Goal: Task Accomplishment & Management: Complete application form

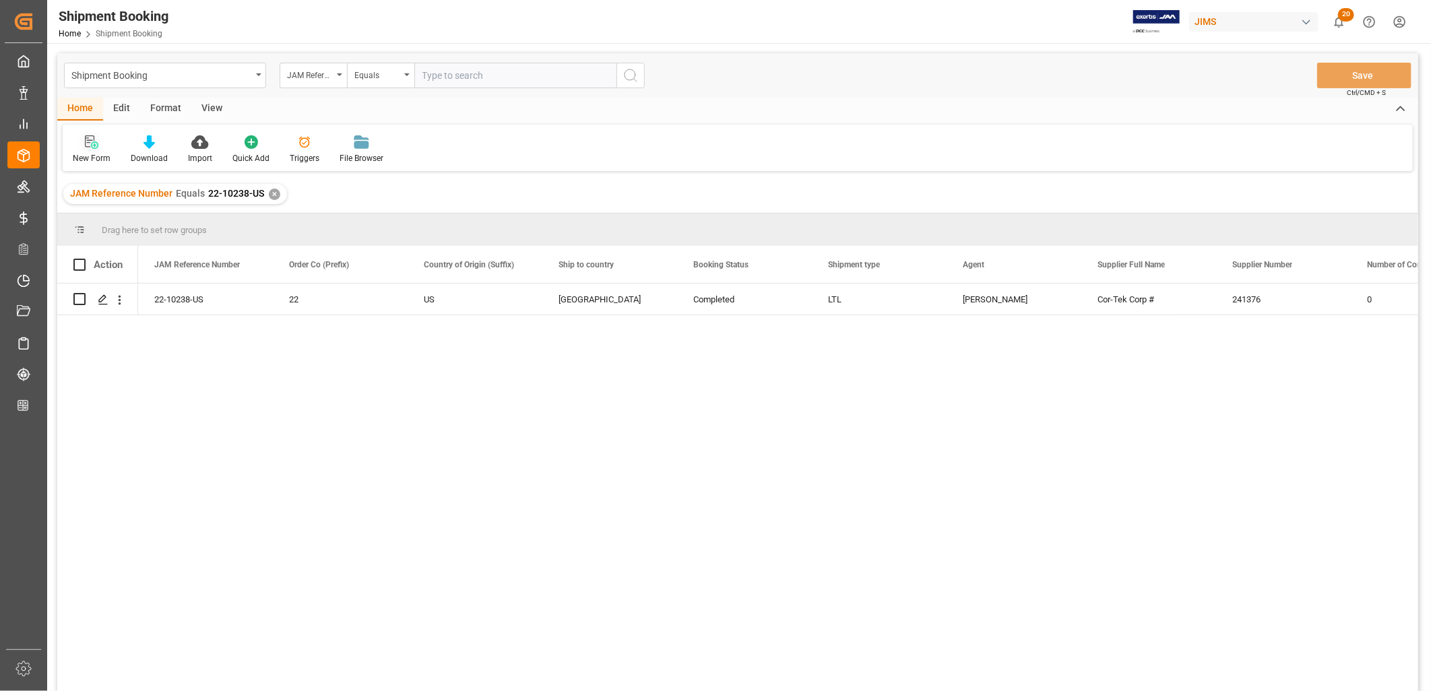
click at [100, 145] on div at bounding box center [92, 142] width 38 height 14
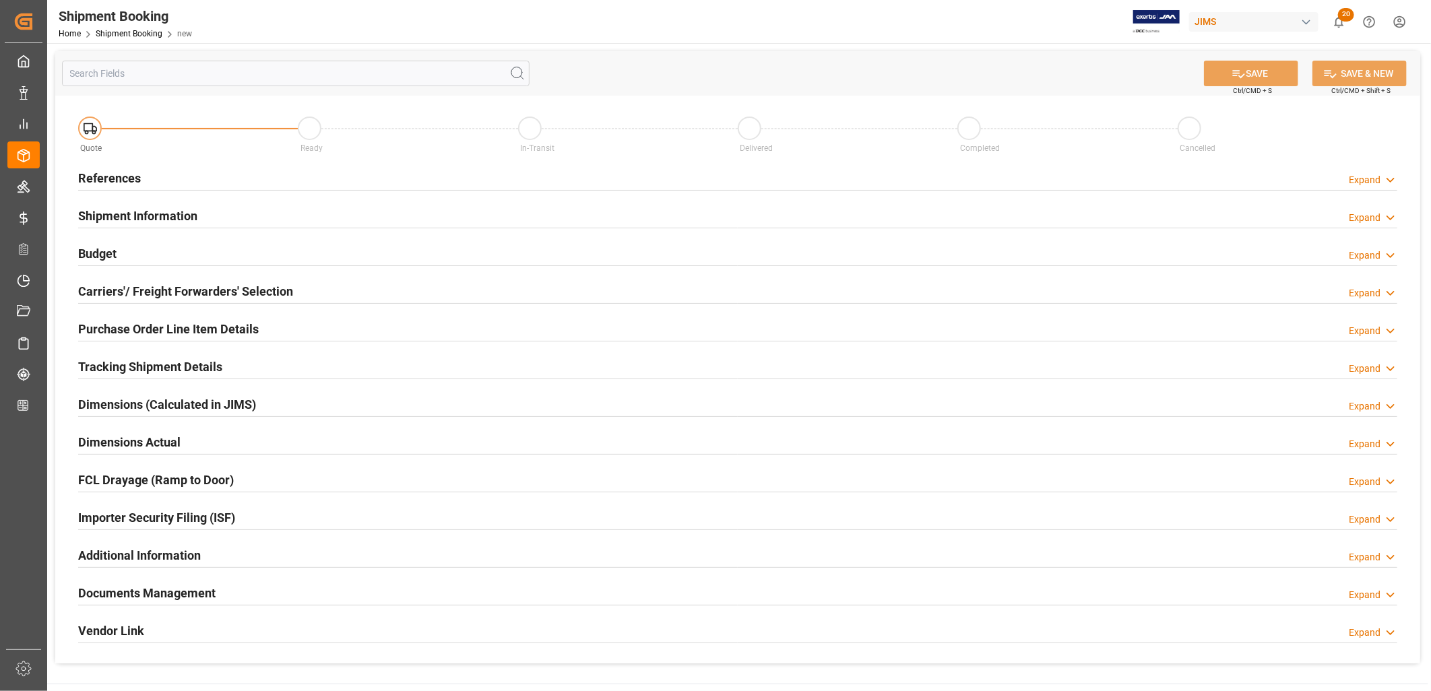
click at [124, 174] on h2 "References" at bounding box center [109, 178] width 63 height 18
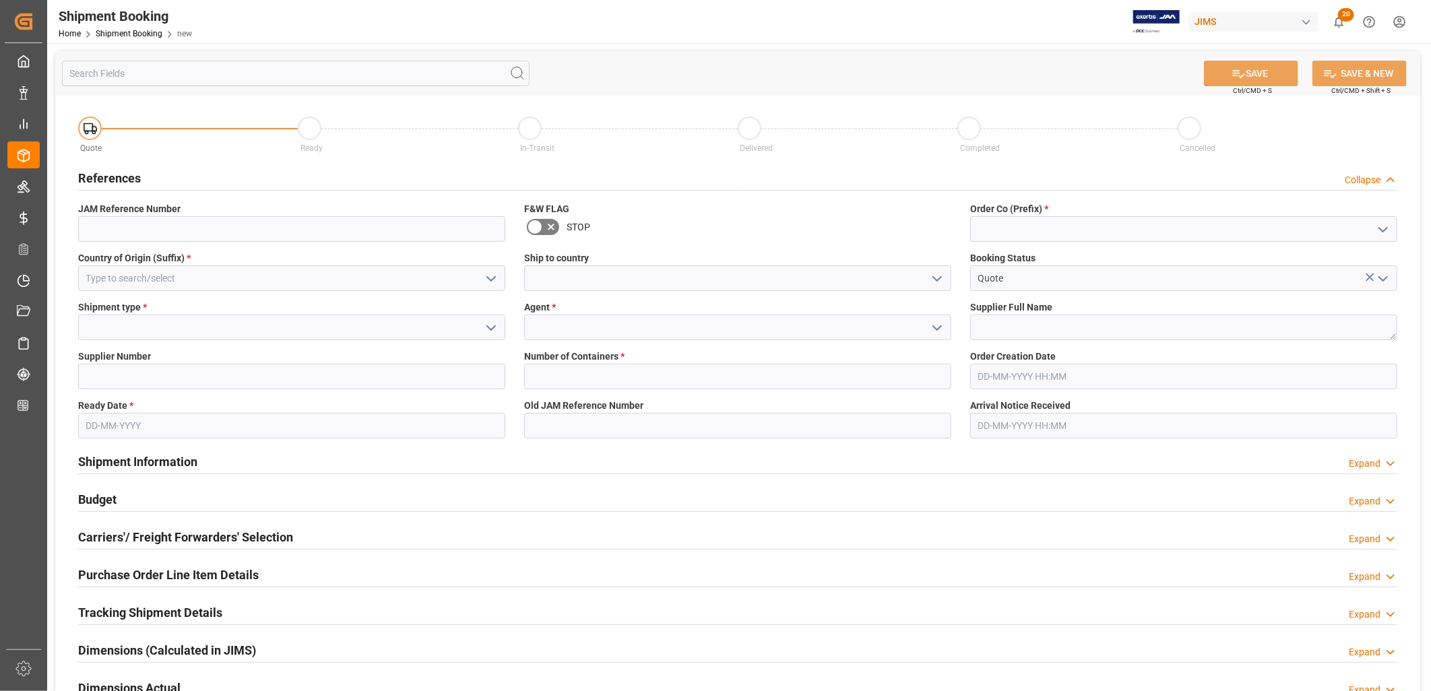
click at [1384, 226] on icon "open menu" at bounding box center [1383, 230] width 16 height 16
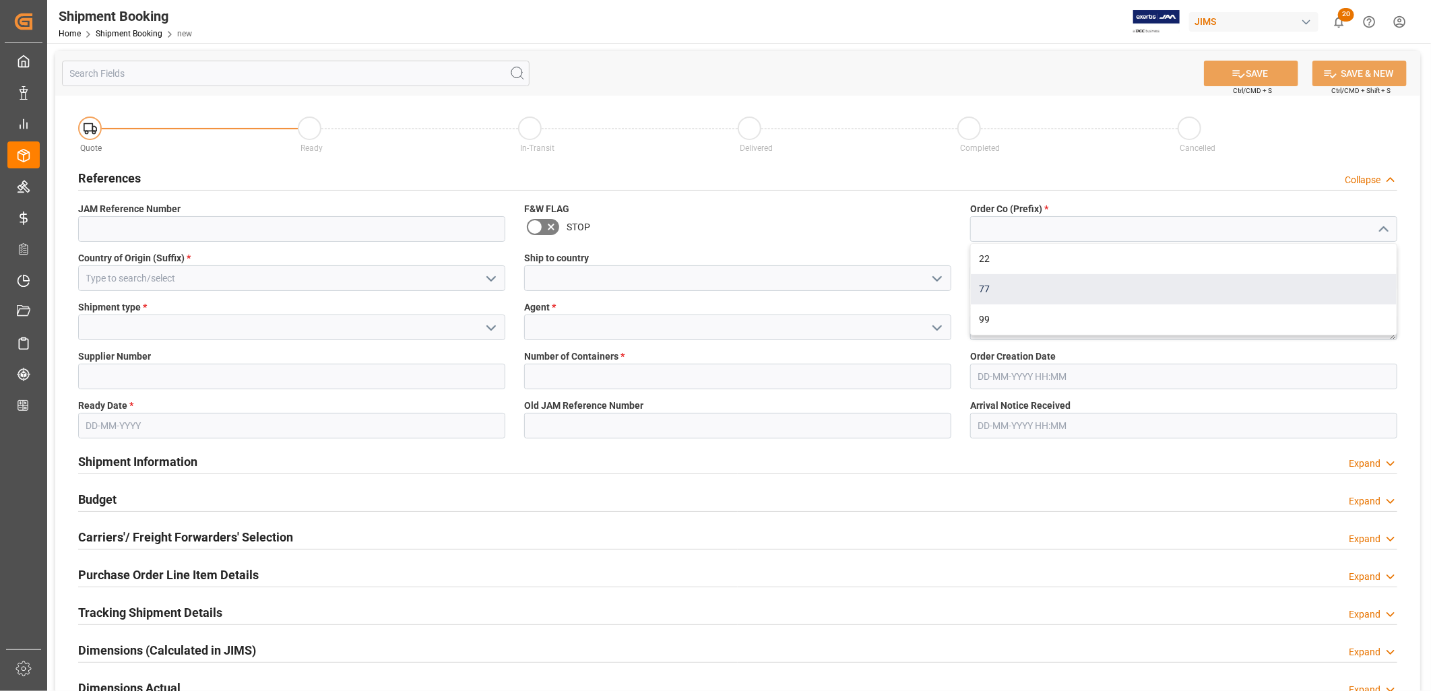
click at [986, 287] on div "77" at bounding box center [1184, 289] width 426 height 30
type input "77"
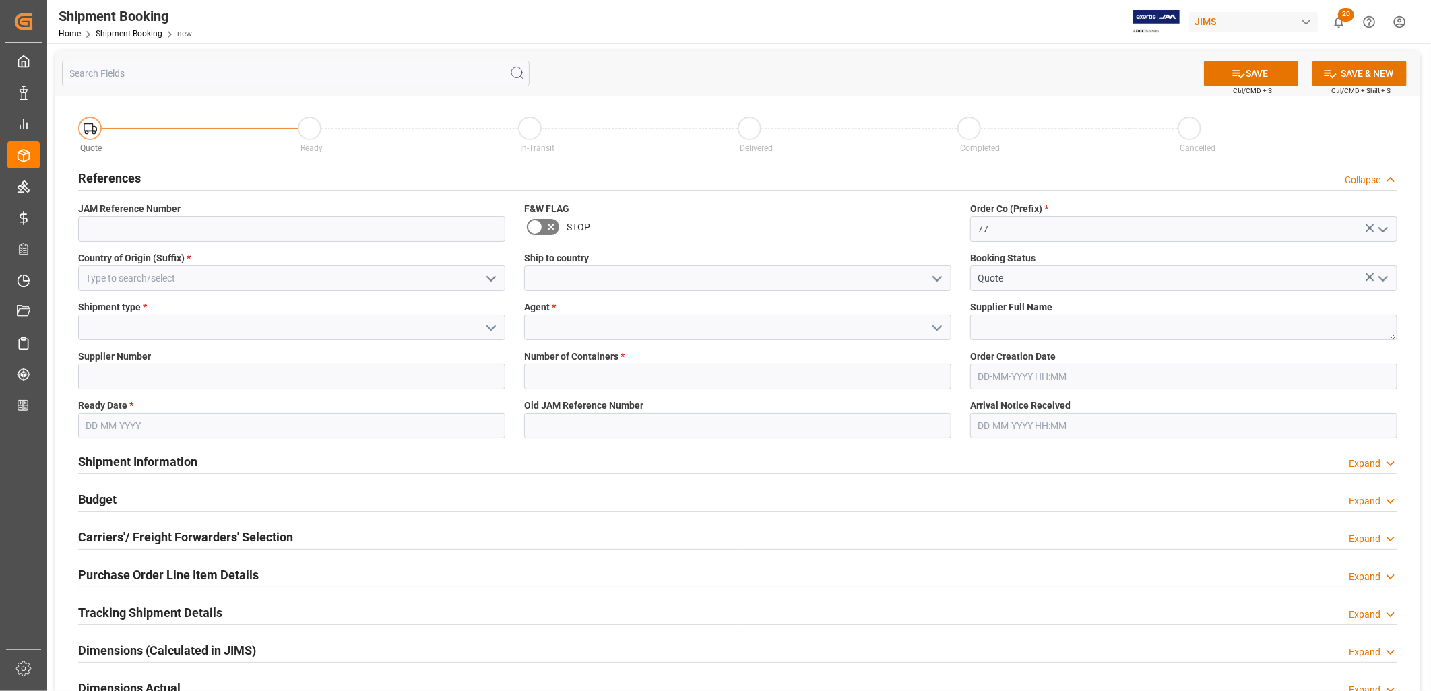
click at [939, 274] on icon "open menu" at bounding box center [937, 279] width 16 height 16
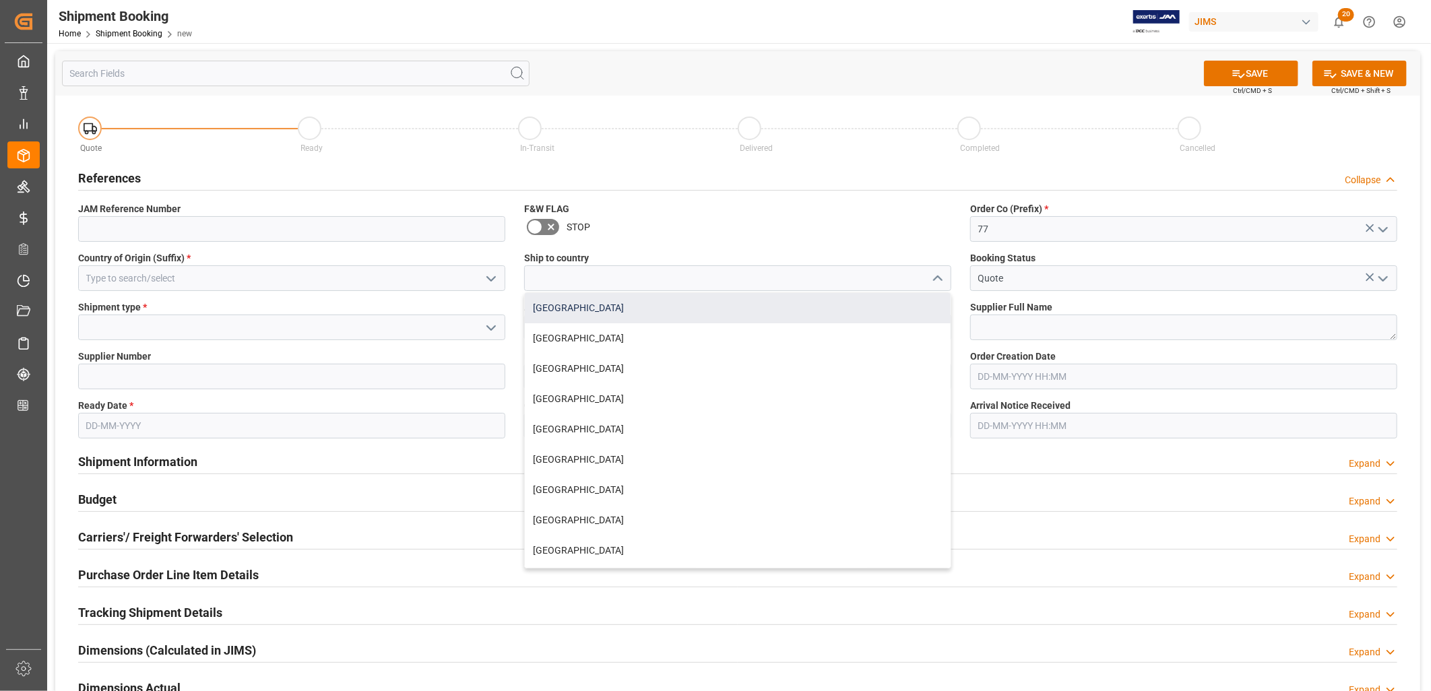
click at [561, 306] on div "[GEOGRAPHIC_DATA]" at bounding box center [738, 308] width 426 height 30
type input "[GEOGRAPHIC_DATA]"
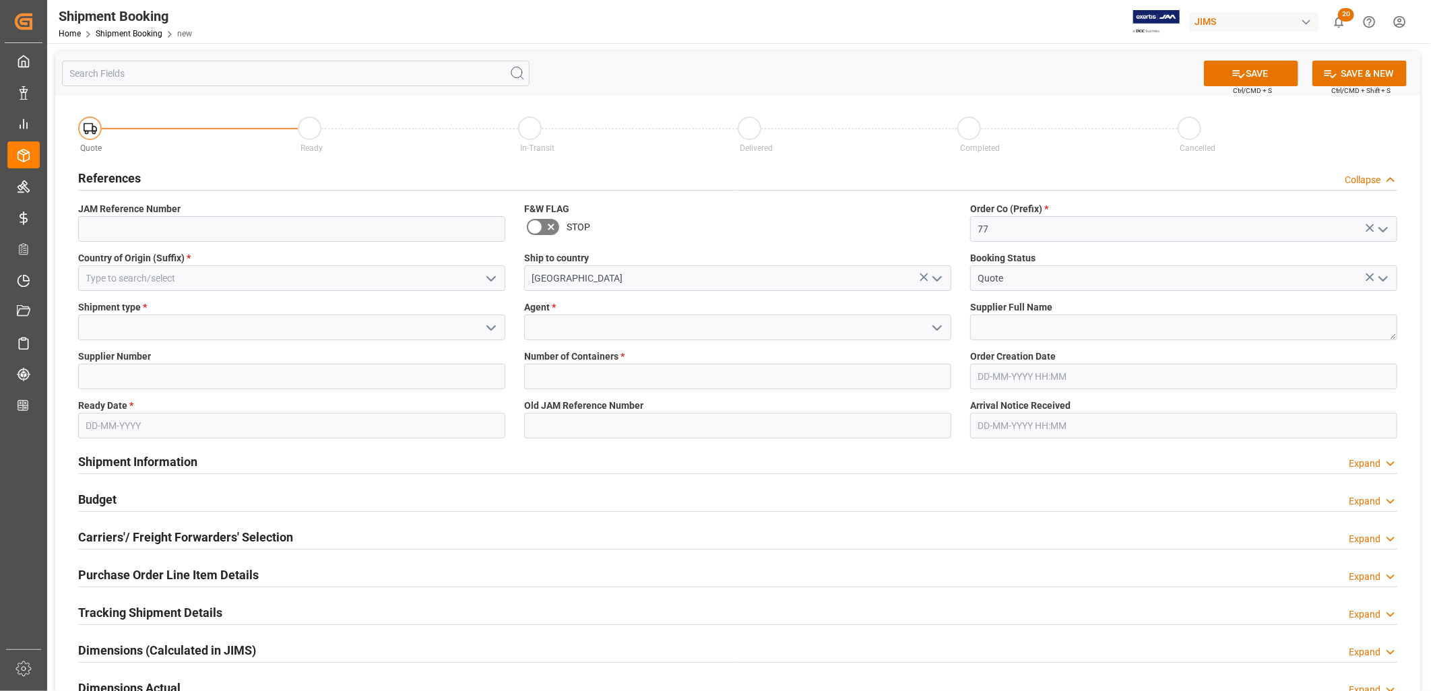
click at [491, 280] on polyline "open menu" at bounding box center [491, 279] width 8 height 4
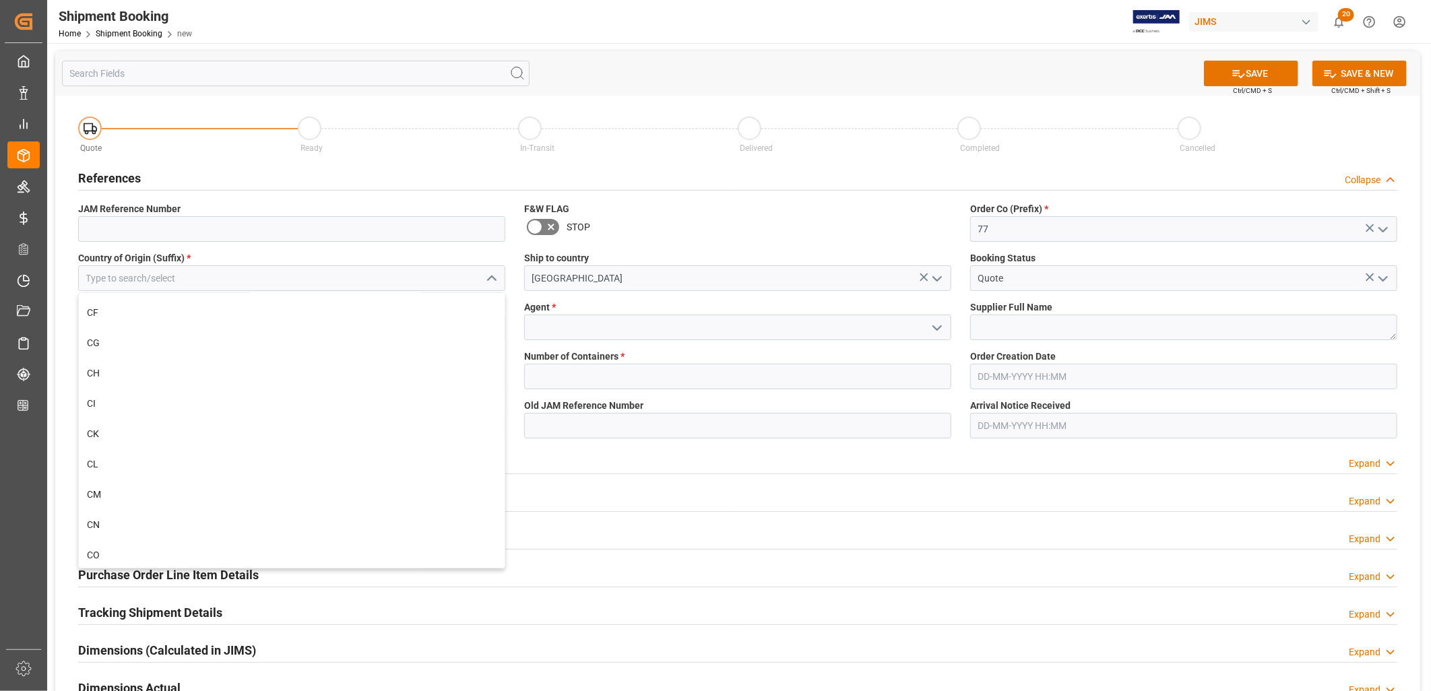
scroll to position [1348, 0]
click at [93, 476] on div "CN" at bounding box center [292, 477] width 426 height 30
type input "CN"
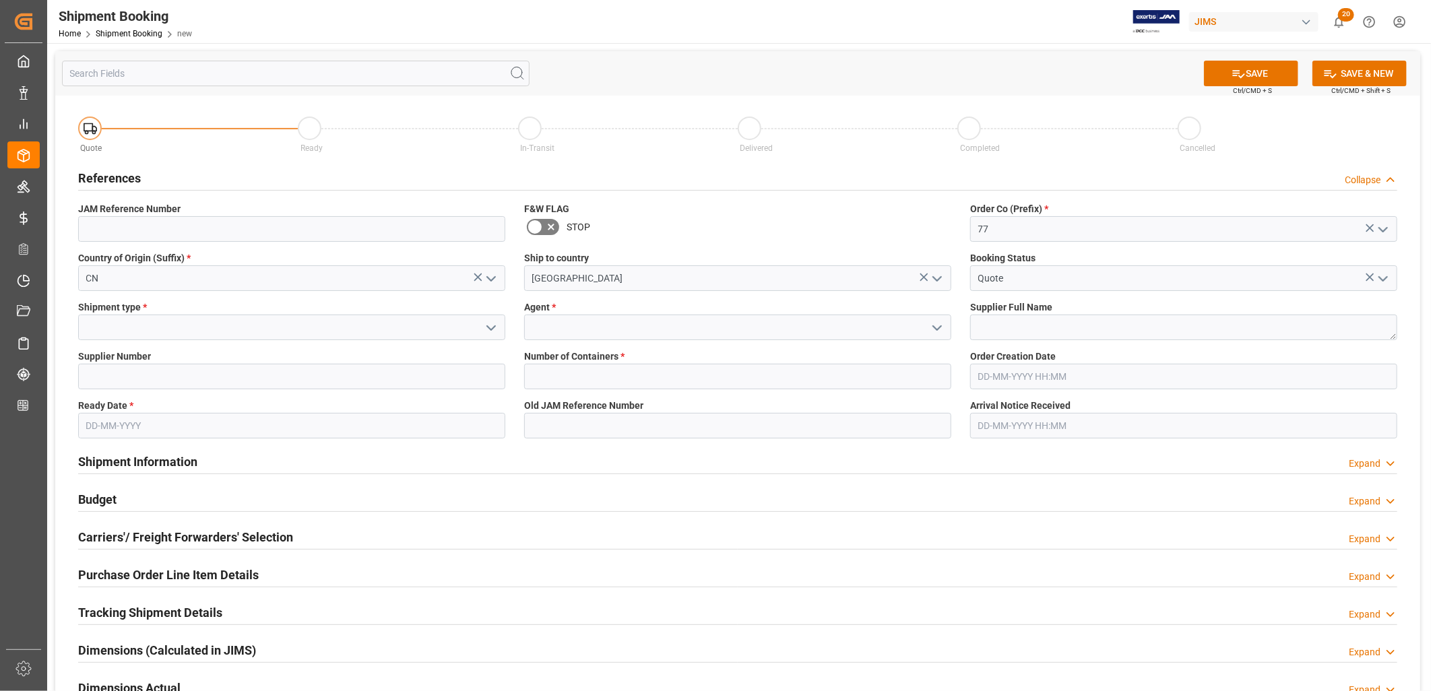
click at [493, 328] on icon "open menu" at bounding box center [491, 328] width 16 height 16
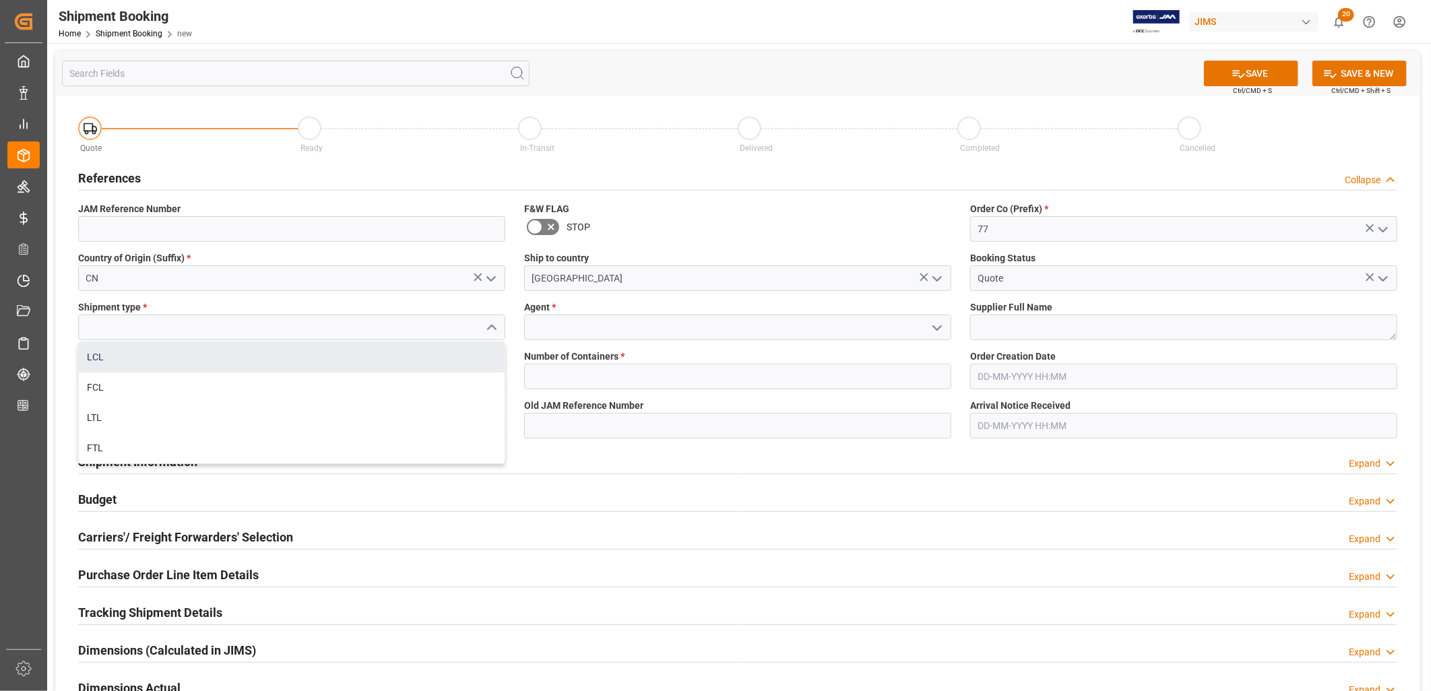
click at [96, 359] on div "LCL" at bounding box center [292, 357] width 426 height 30
type input "LCL"
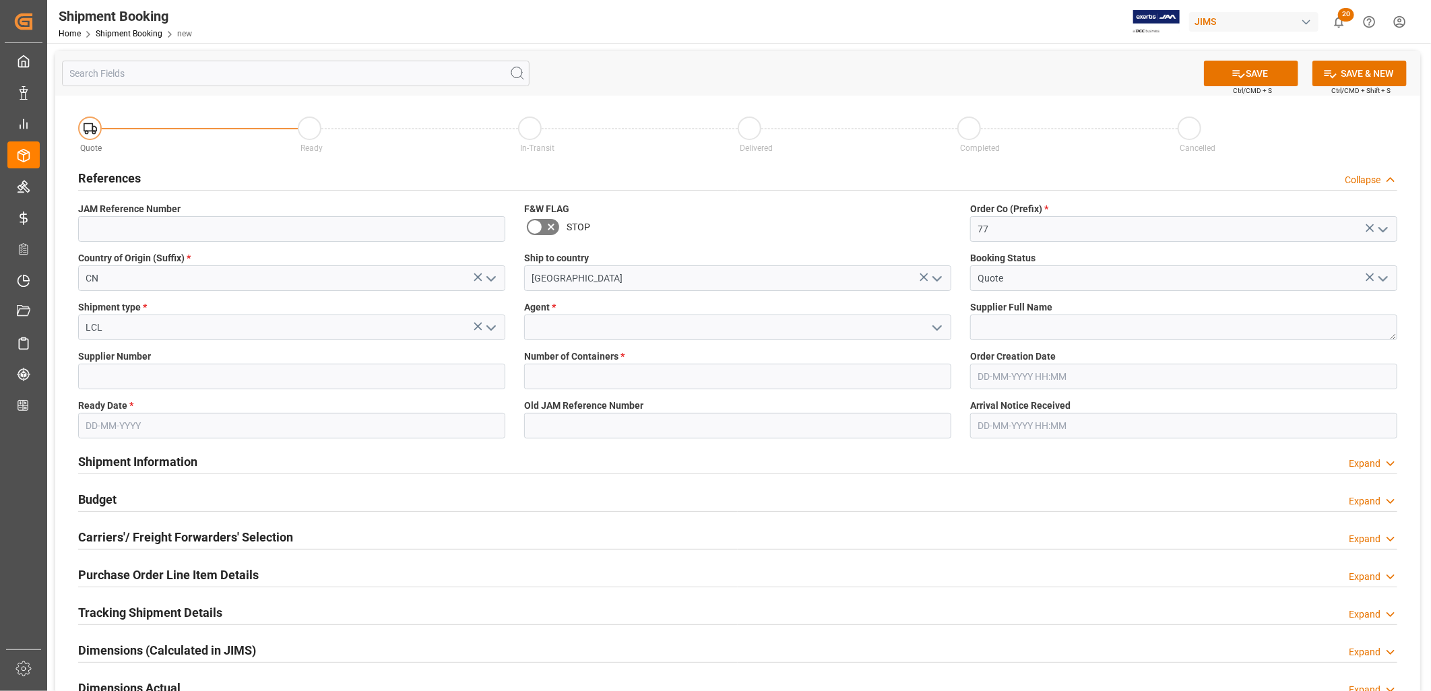
click at [938, 325] on icon "open menu" at bounding box center [937, 328] width 16 height 16
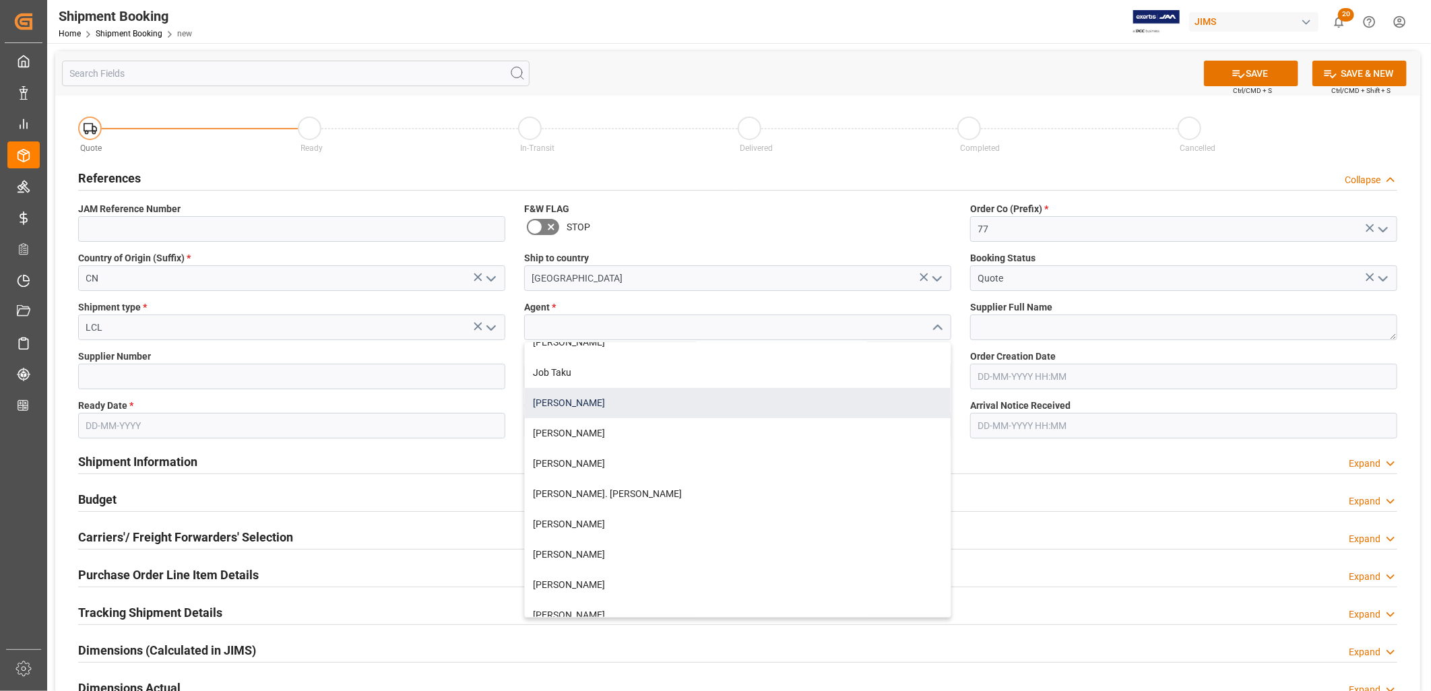
scroll to position [374, 0]
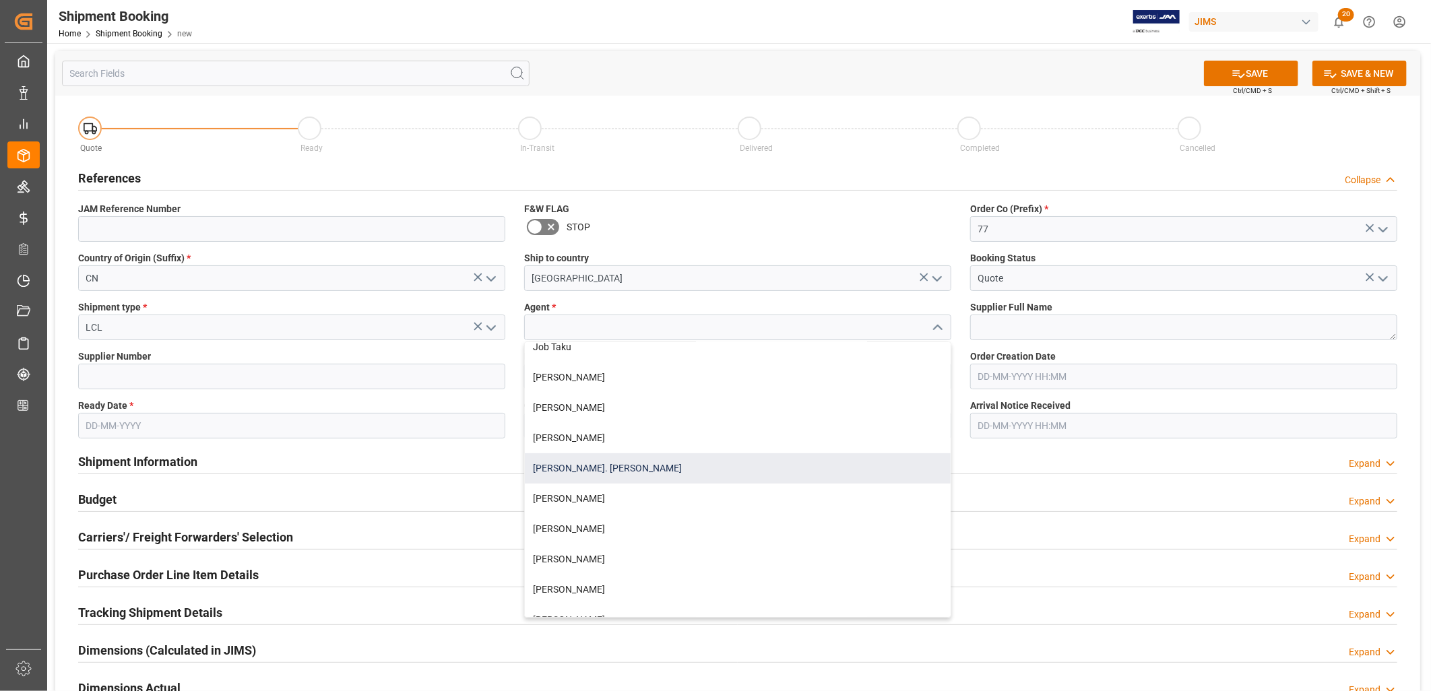
click at [592, 468] on div "[PERSON_NAME]. [PERSON_NAME]" at bounding box center [738, 469] width 426 height 30
type input "[PERSON_NAME]. [PERSON_NAME]"
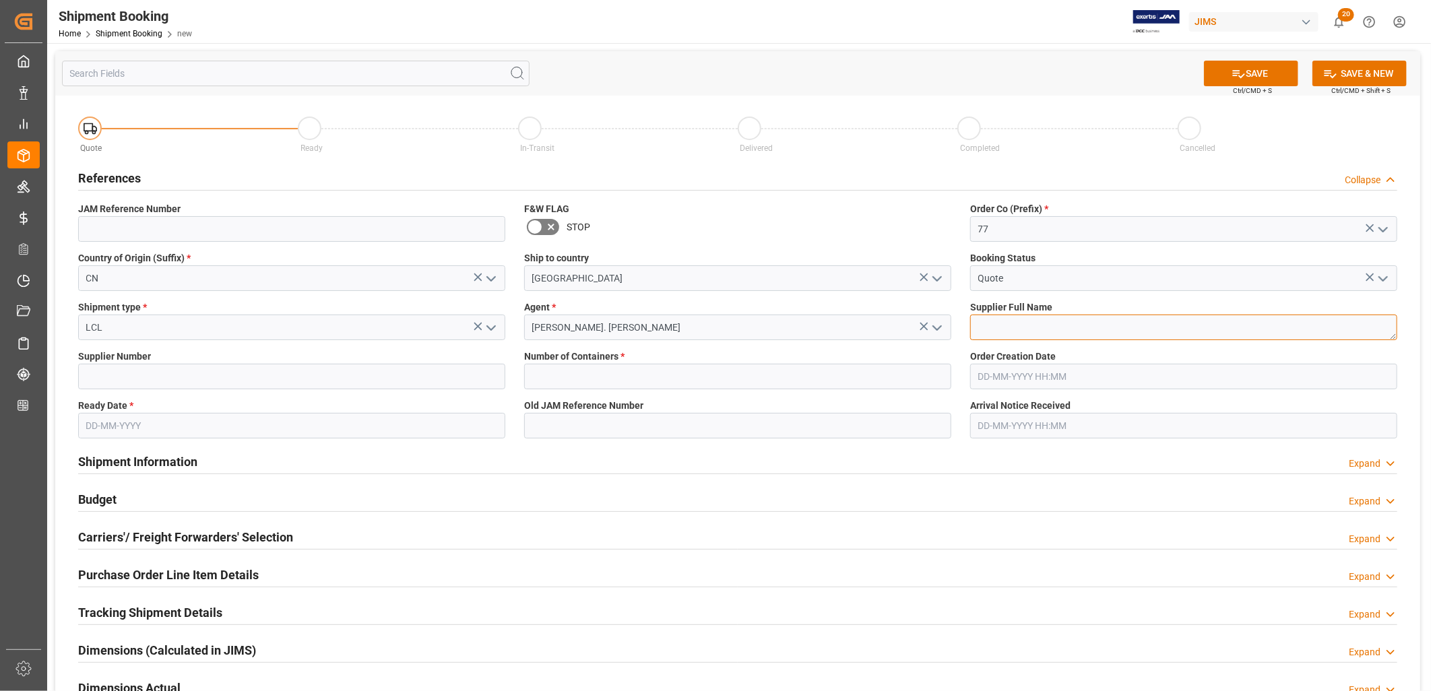
click at [1001, 327] on textarea at bounding box center [1183, 328] width 427 height 26
type textarea "LAG Musical Instruments Manufacturing"
click at [149, 377] on input at bounding box center [291, 377] width 427 height 26
type input "611138"
click at [582, 386] on input "text" at bounding box center [737, 377] width 427 height 26
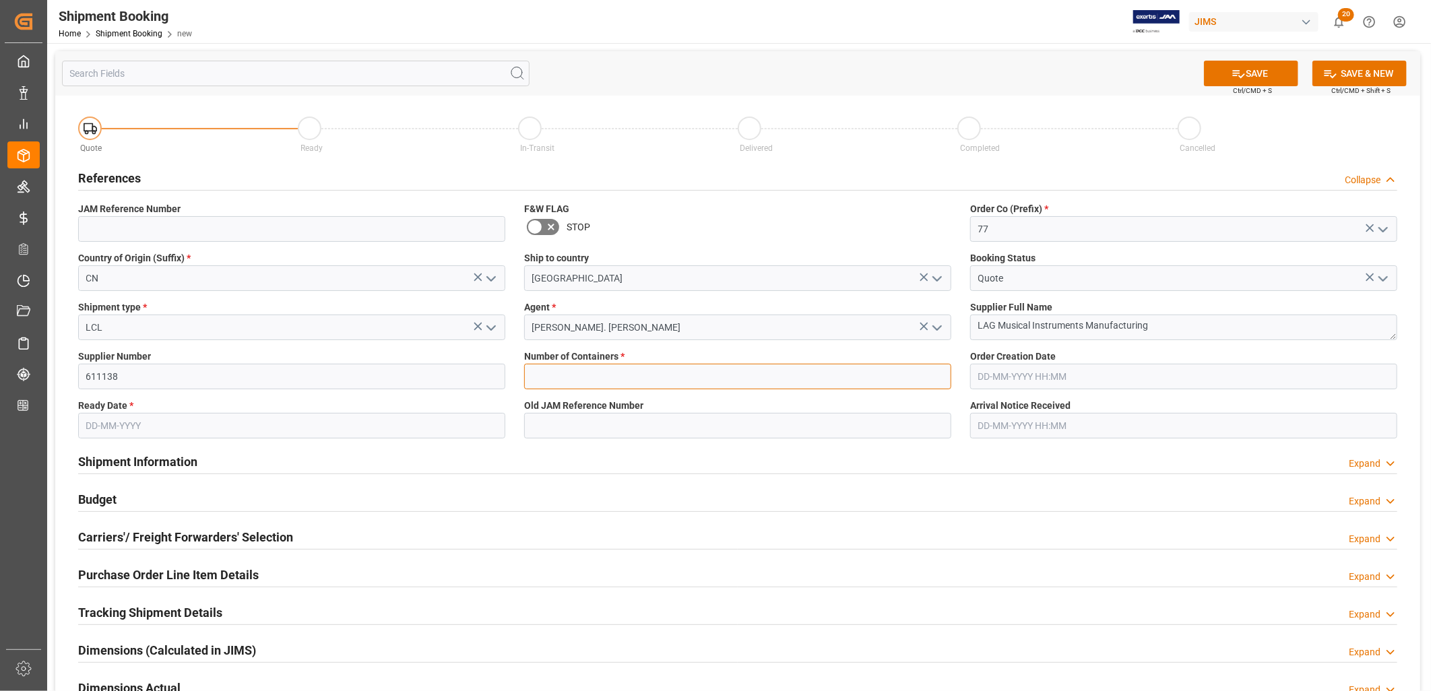
type input "0"
click at [995, 375] on input "text" at bounding box center [1183, 377] width 427 height 26
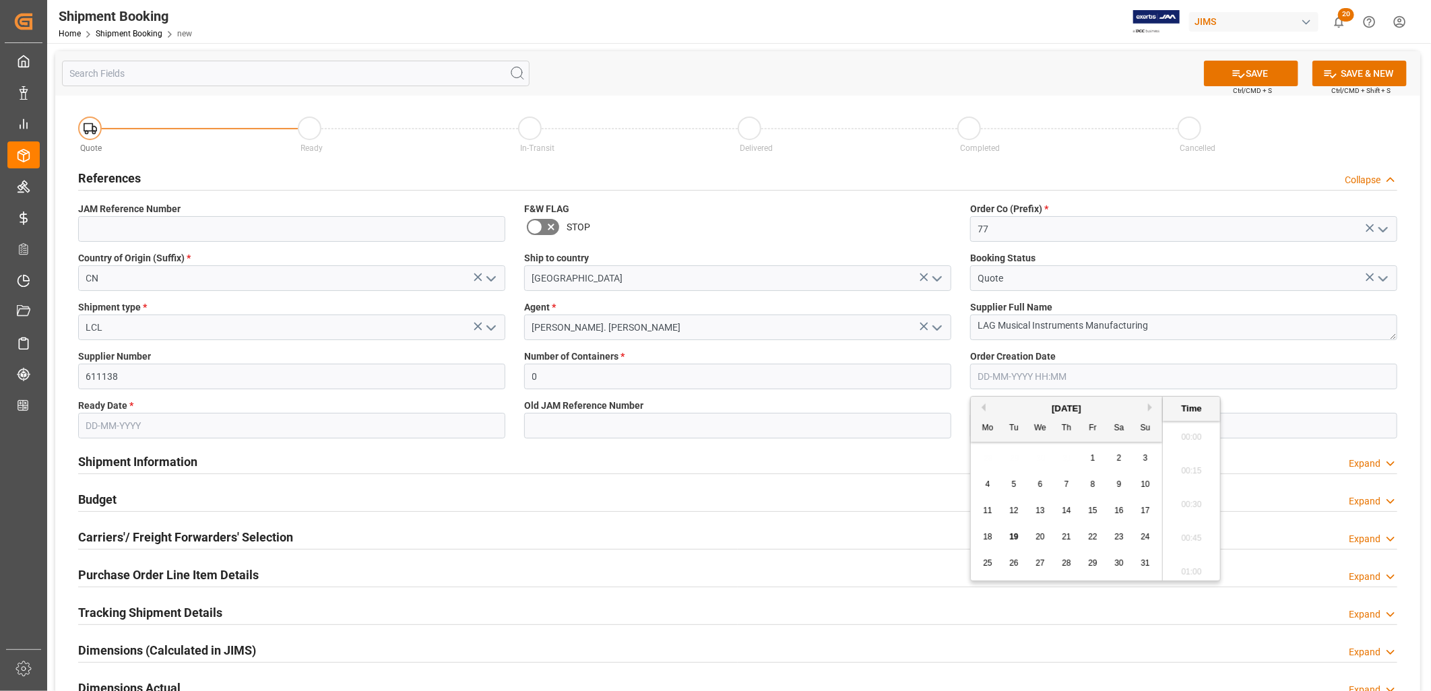
scroll to position [1621, 0]
click at [117, 418] on input "text" at bounding box center [291, 426] width 427 height 26
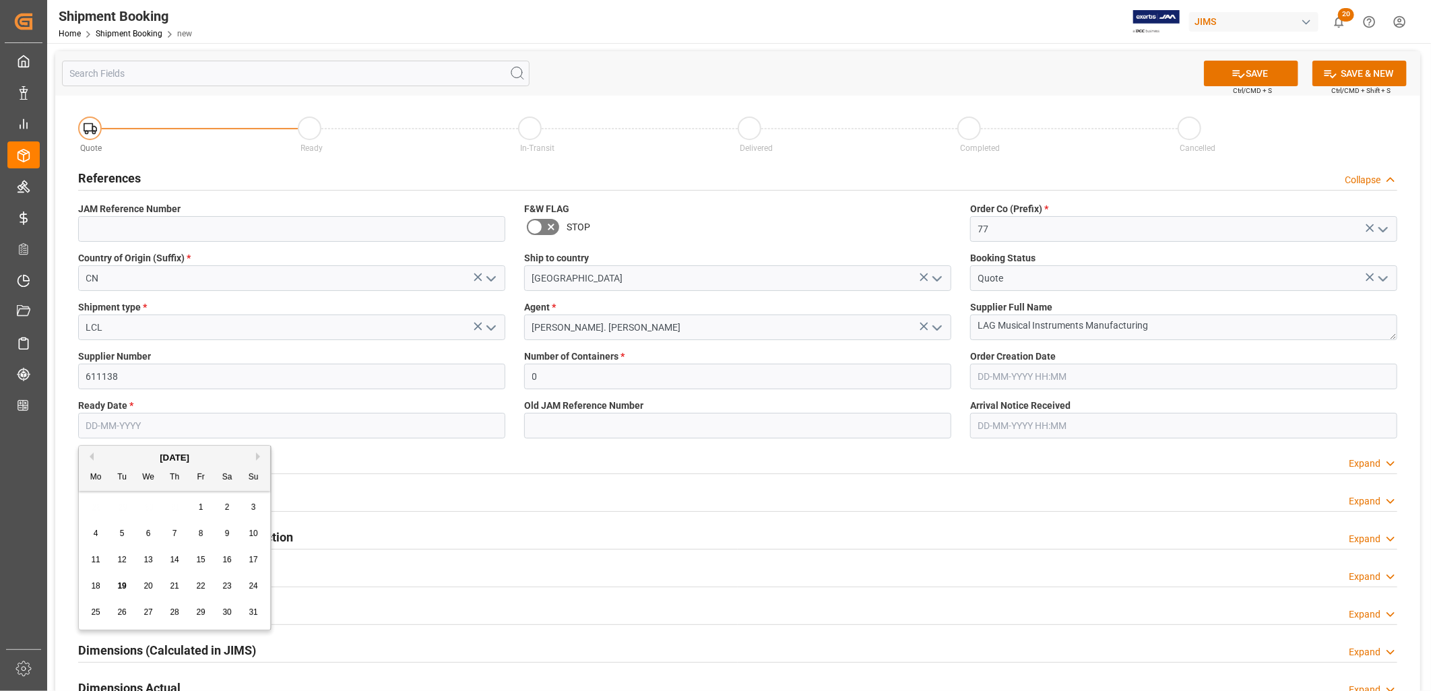
click at [92, 511] on div "28 29 30 31 1 2 3" at bounding box center [175, 508] width 184 height 26
click at [121, 616] on span "26" at bounding box center [121, 612] width 9 height 9
type input "[DATE]"
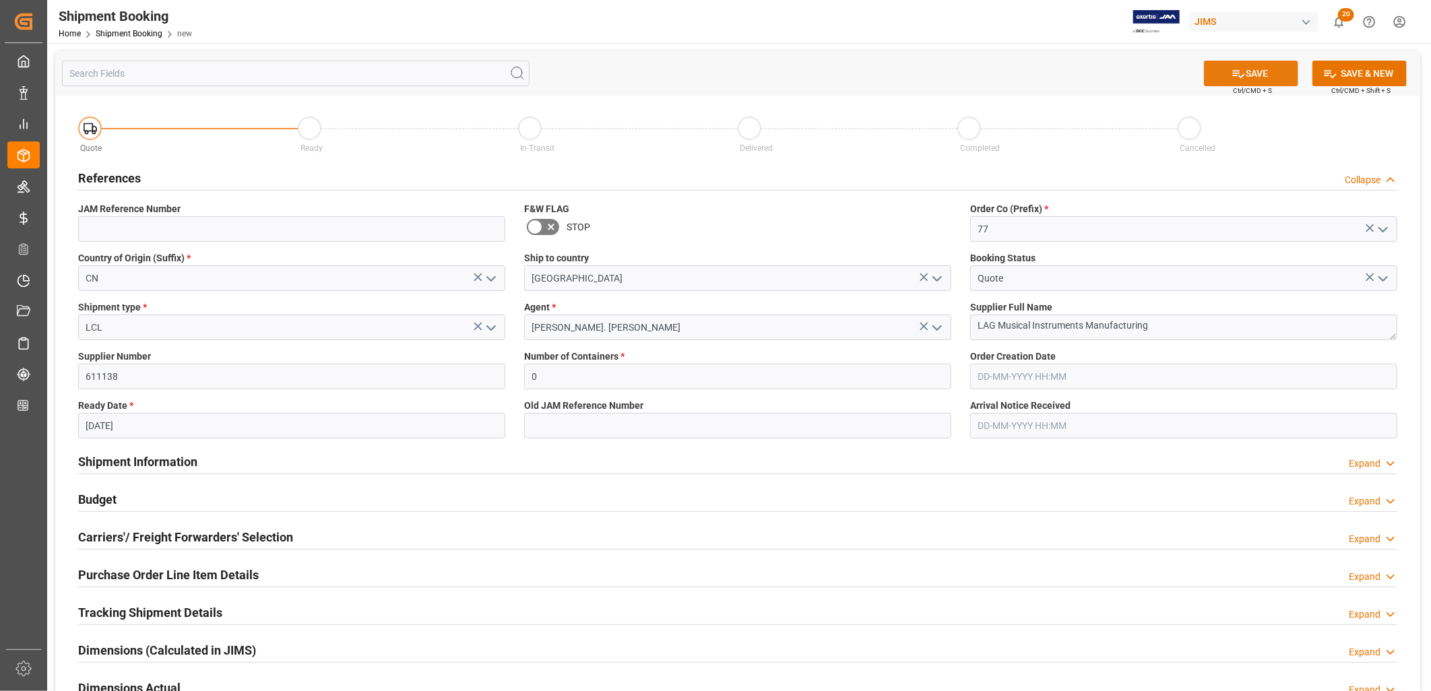
click at [1255, 69] on button "SAVE" at bounding box center [1251, 74] width 94 height 26
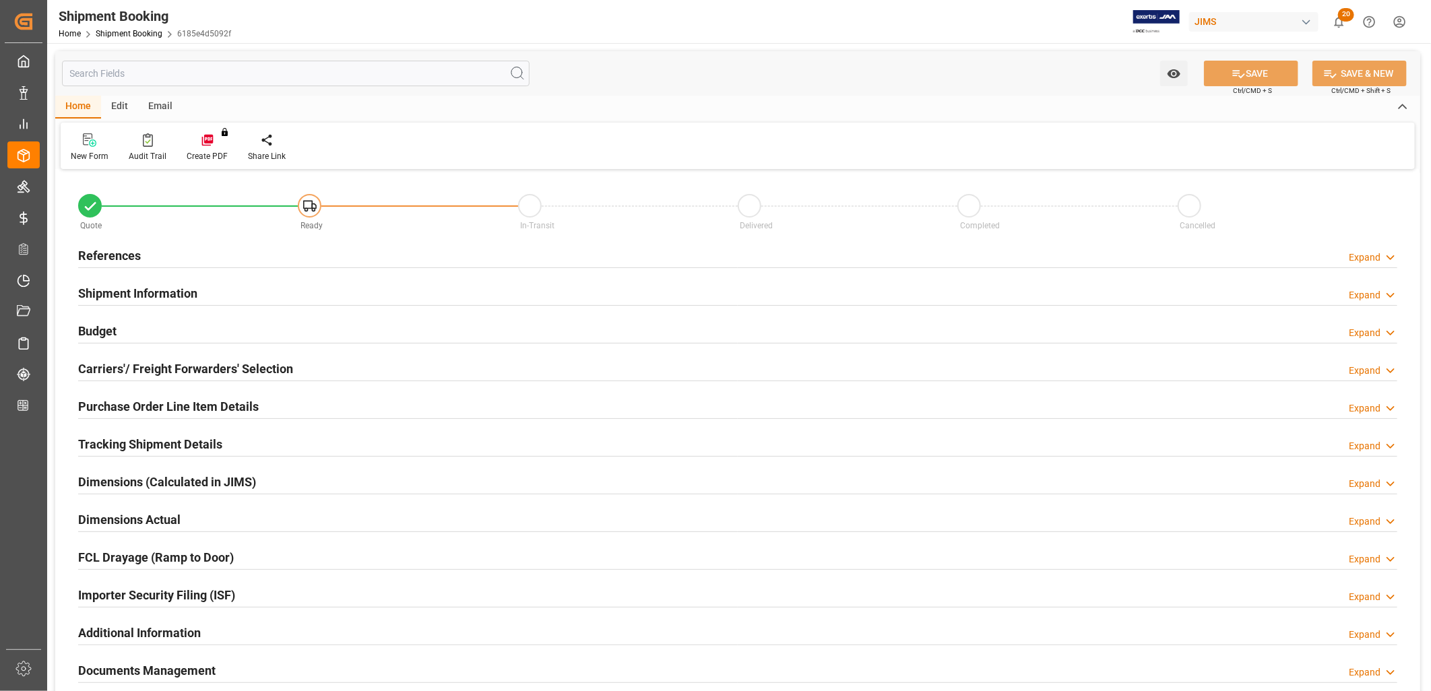
type input "0"
type input "[DATE]"
click at [108, 250] on h2 "References" at bounding box center [109, 256] width 63 height 18
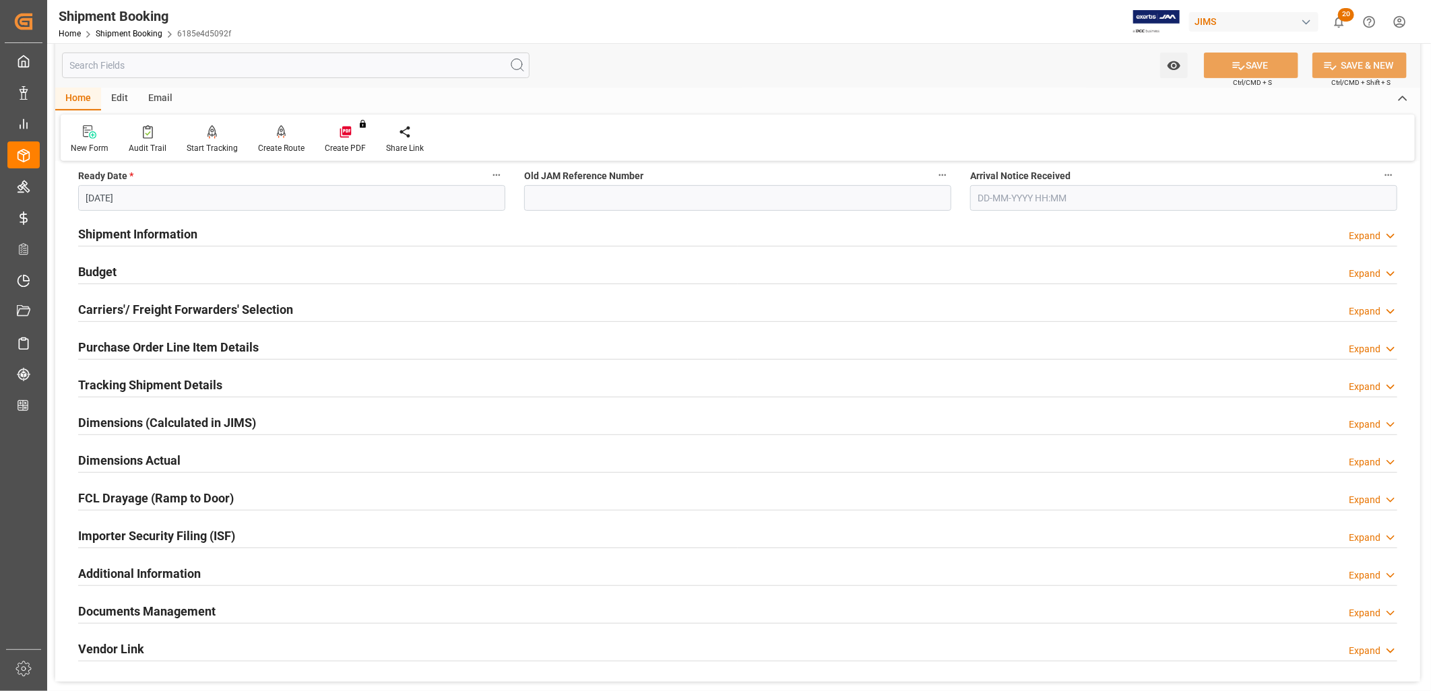
scroll to position [374, 0]
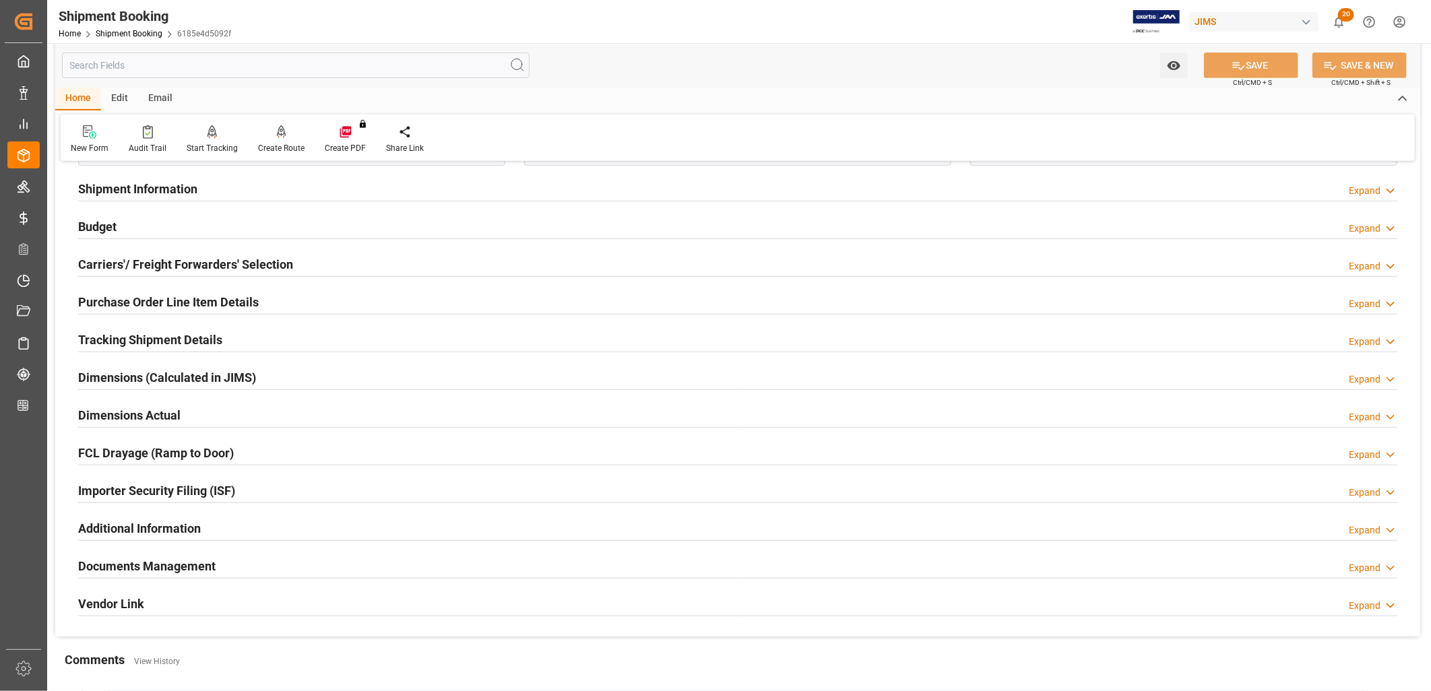
click at [147, 569] on h2 "Documents Management" at bounding box center [146, 566] width 137 height 18
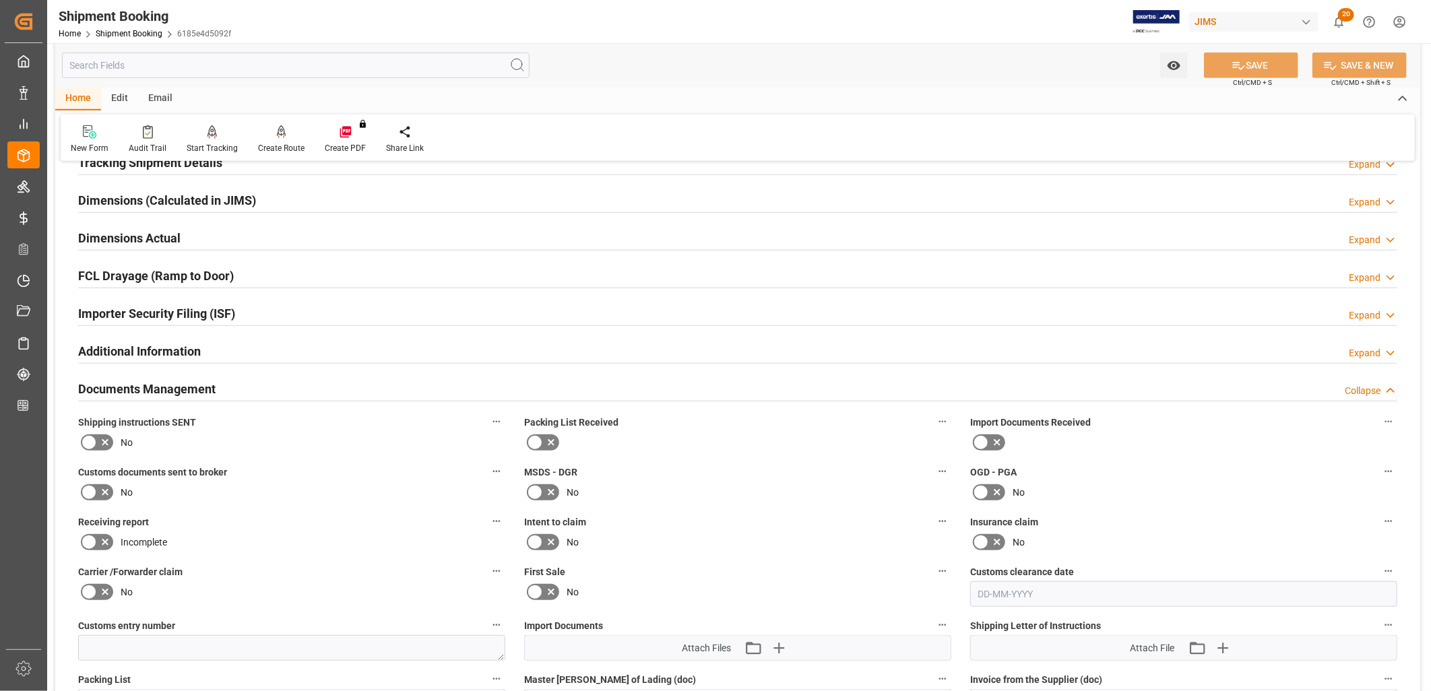
scroll to position [598, 0]
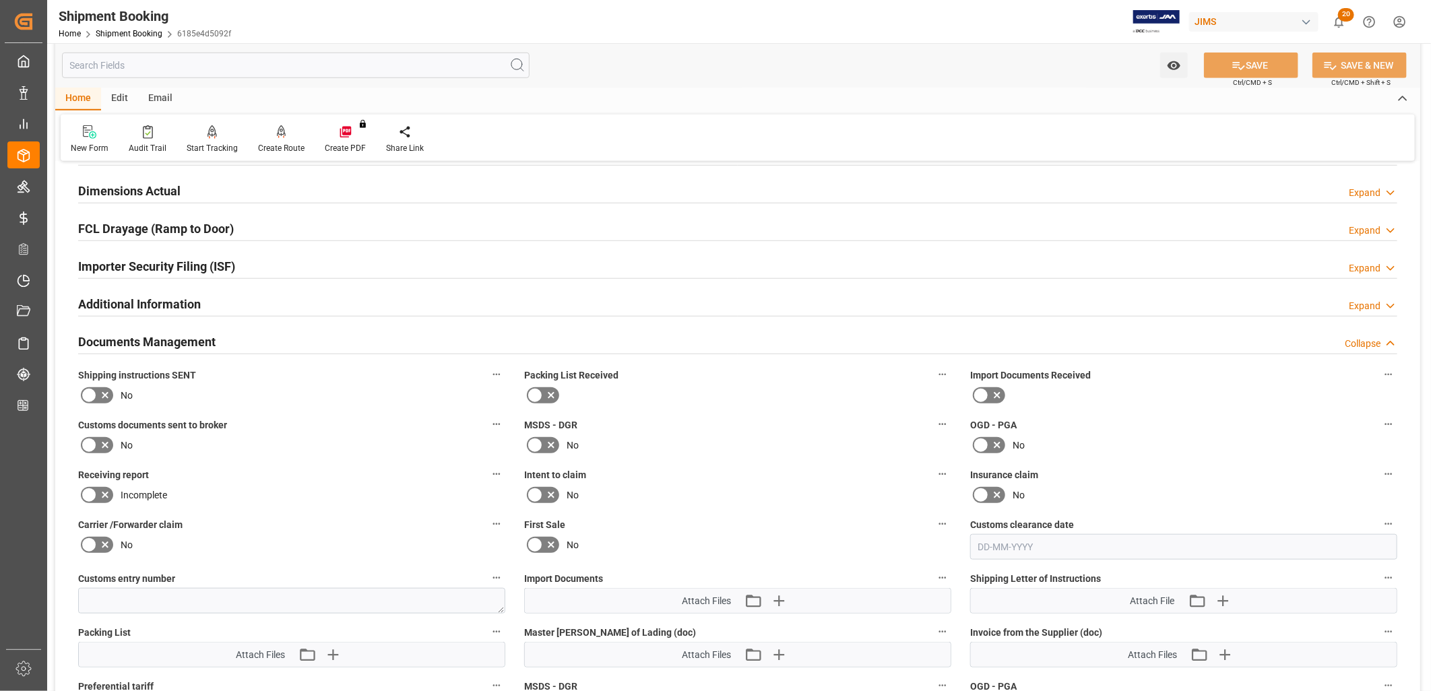
click at [90, 395] on icon at bounding box center [89, 395] width 16 height 16
click at [0, 0] on input "checkbox" at bounding box center [0, 0] width 0 height 0
click at [529, 396] on icon at bounding box center [535, 395] width 16 height 16
click at [0, 0] on input "checkbox" at bounding box center [0, 0] width 0 height 0
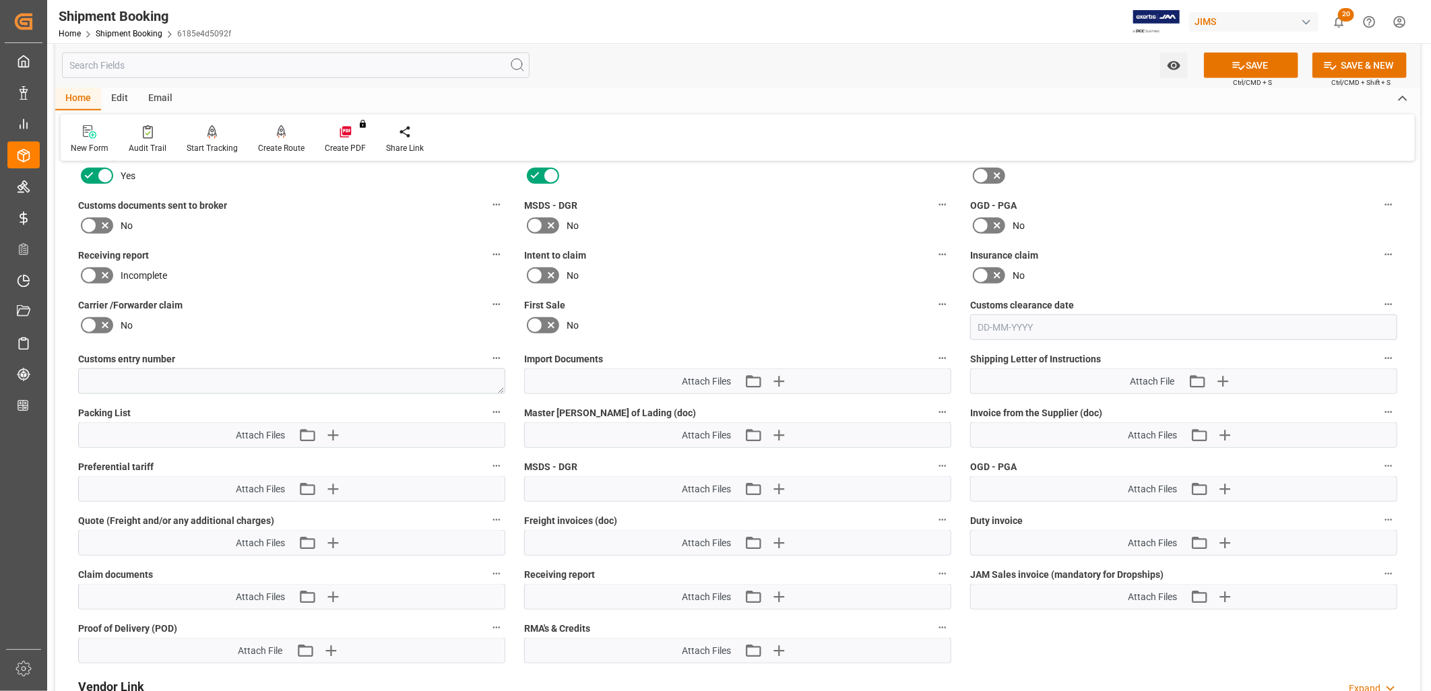
scroll to position [823, 0]
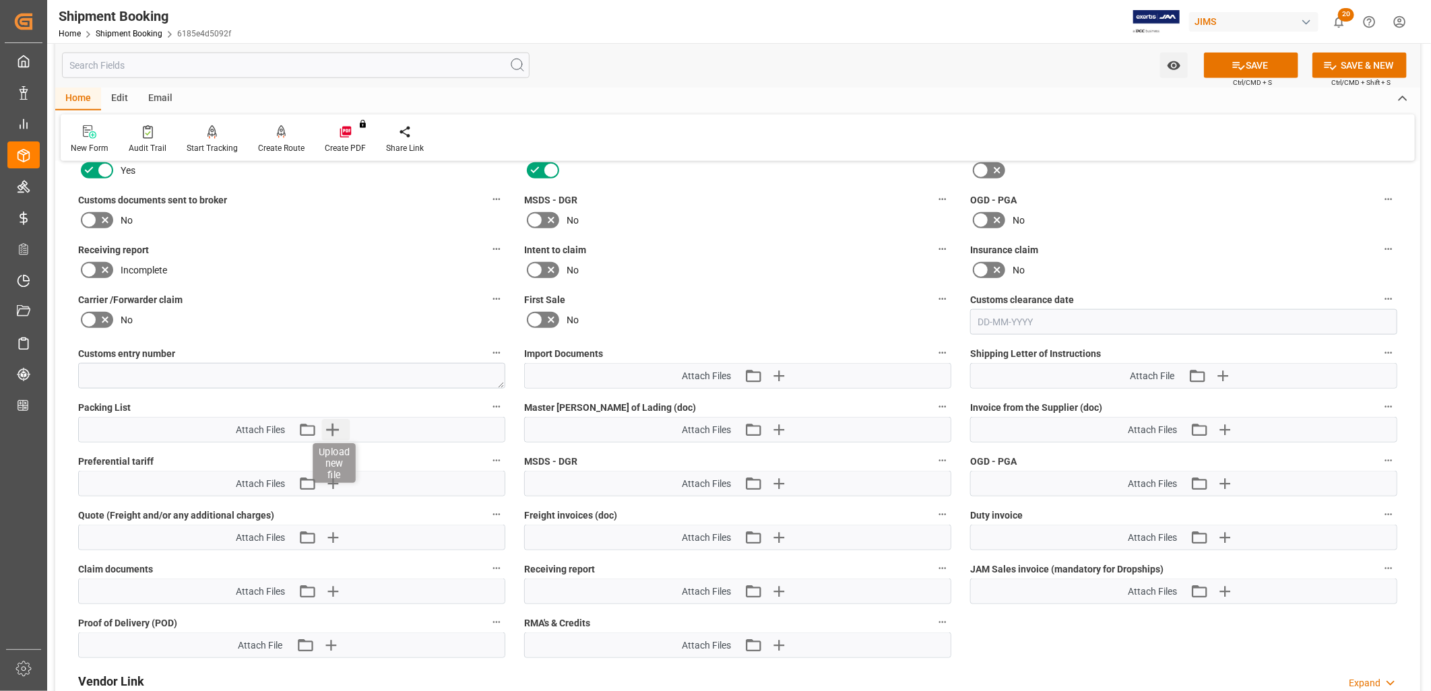
click at [330, 429] on icon "button" at bounding box center [333, 430] width 22 height 22
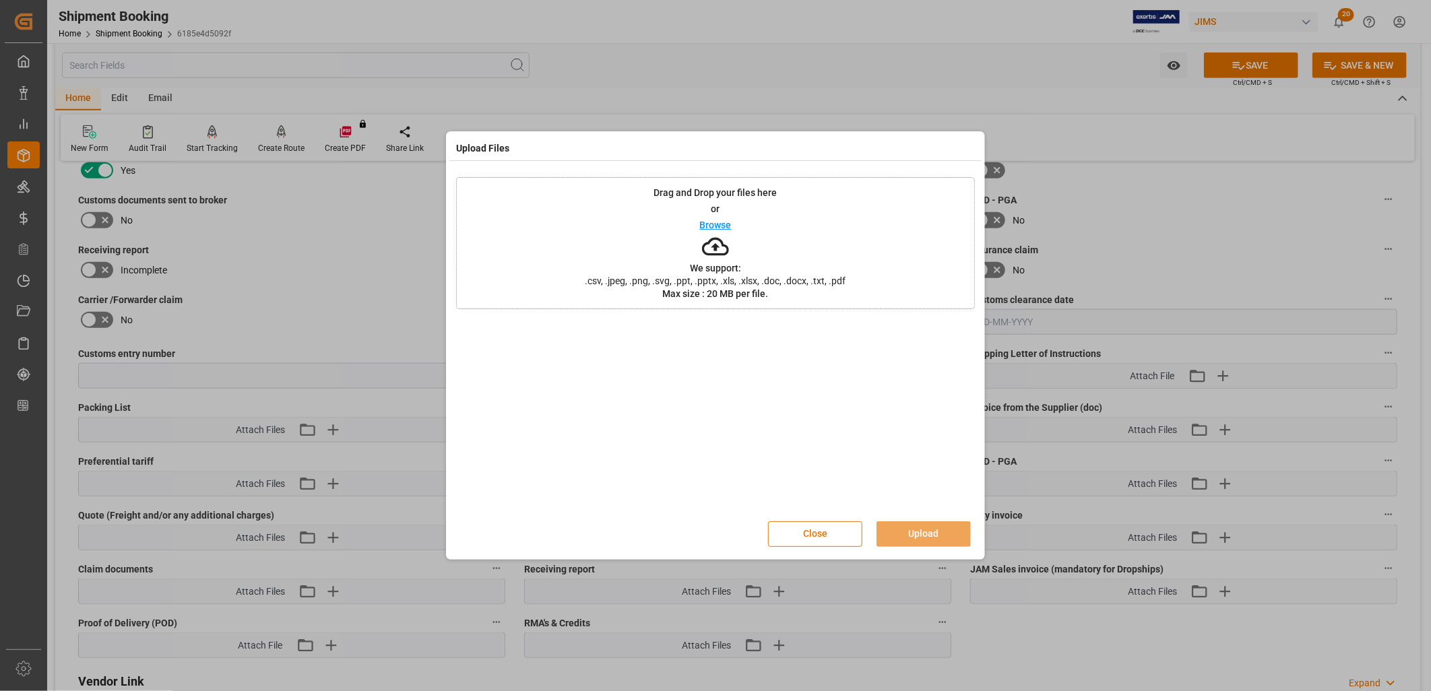
click at [718, 220] on p "Browse" at bounding box center [716, 224] width 32 height 9
click at [928, 534] on button "Upload" at bounding box center [924, 535] width 94 height 26
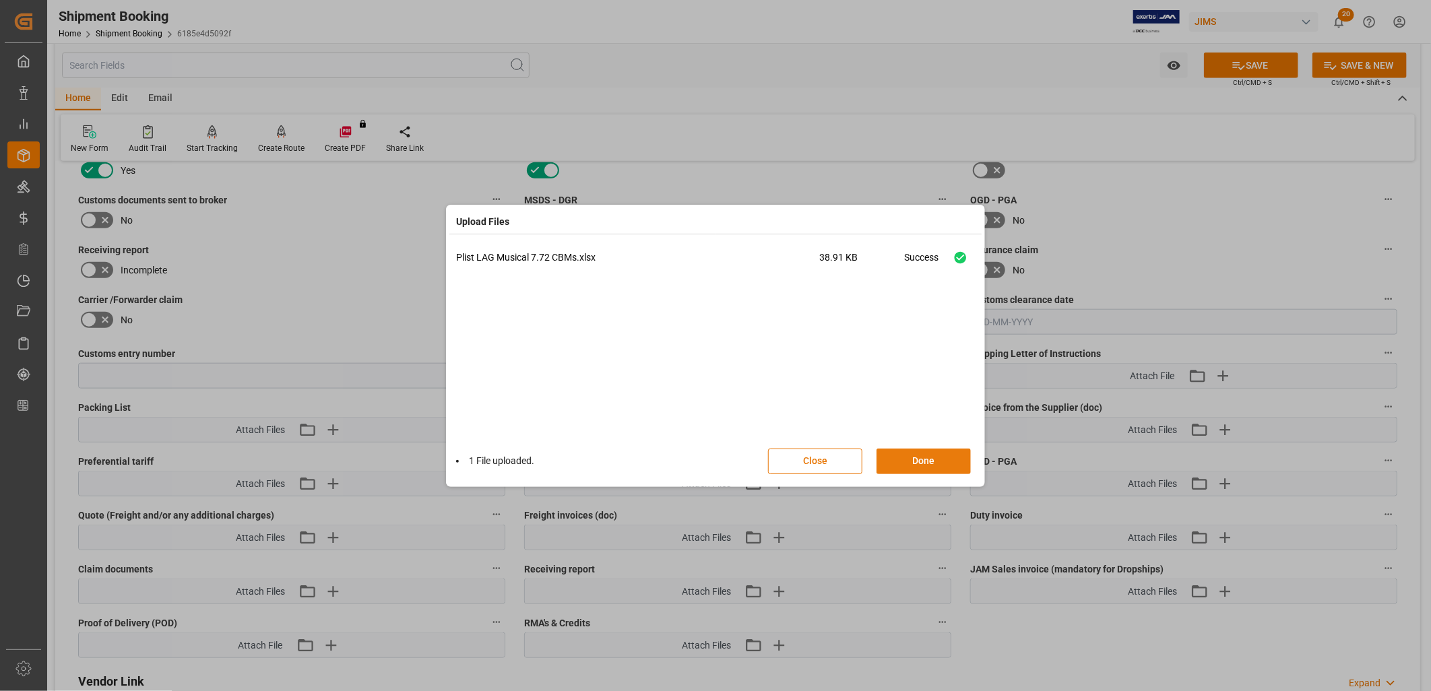
click at [908, 455] on button "Done" at bounding box center [924, 462] width 94 height 26
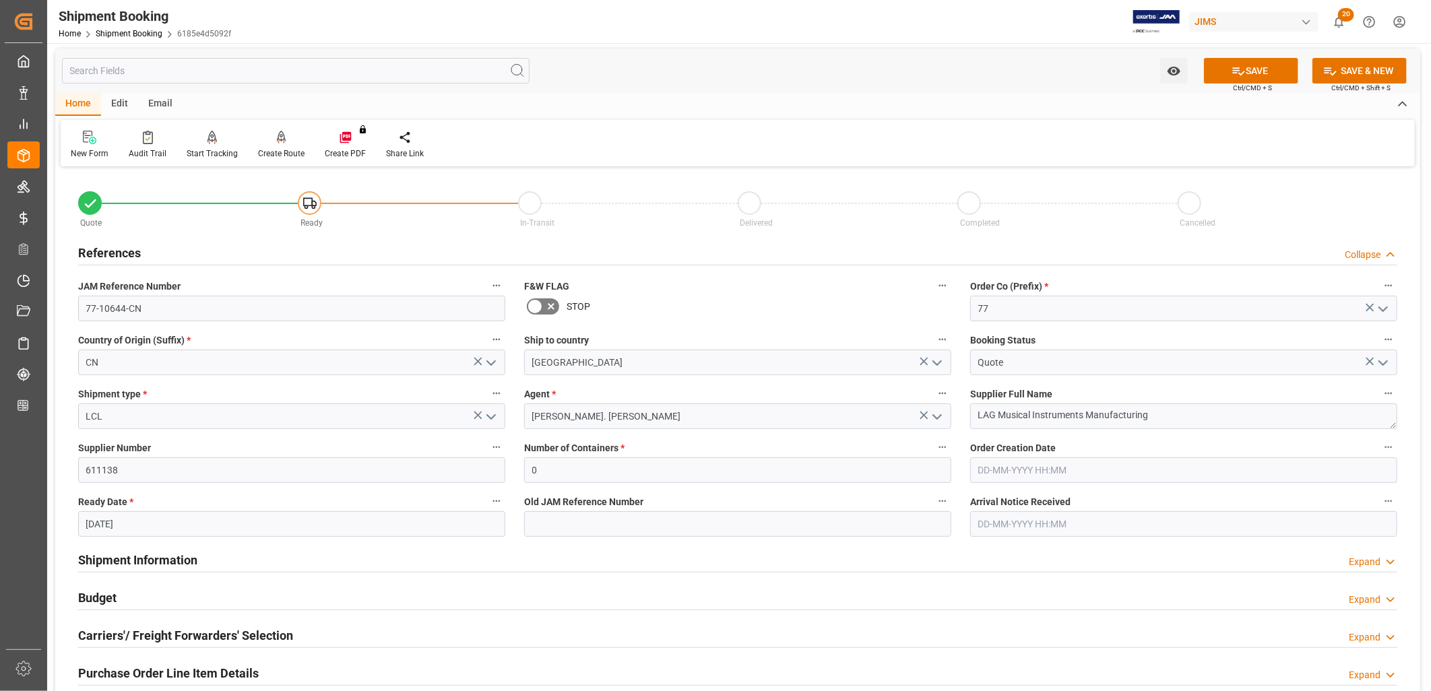
scroll to position [0, 0]
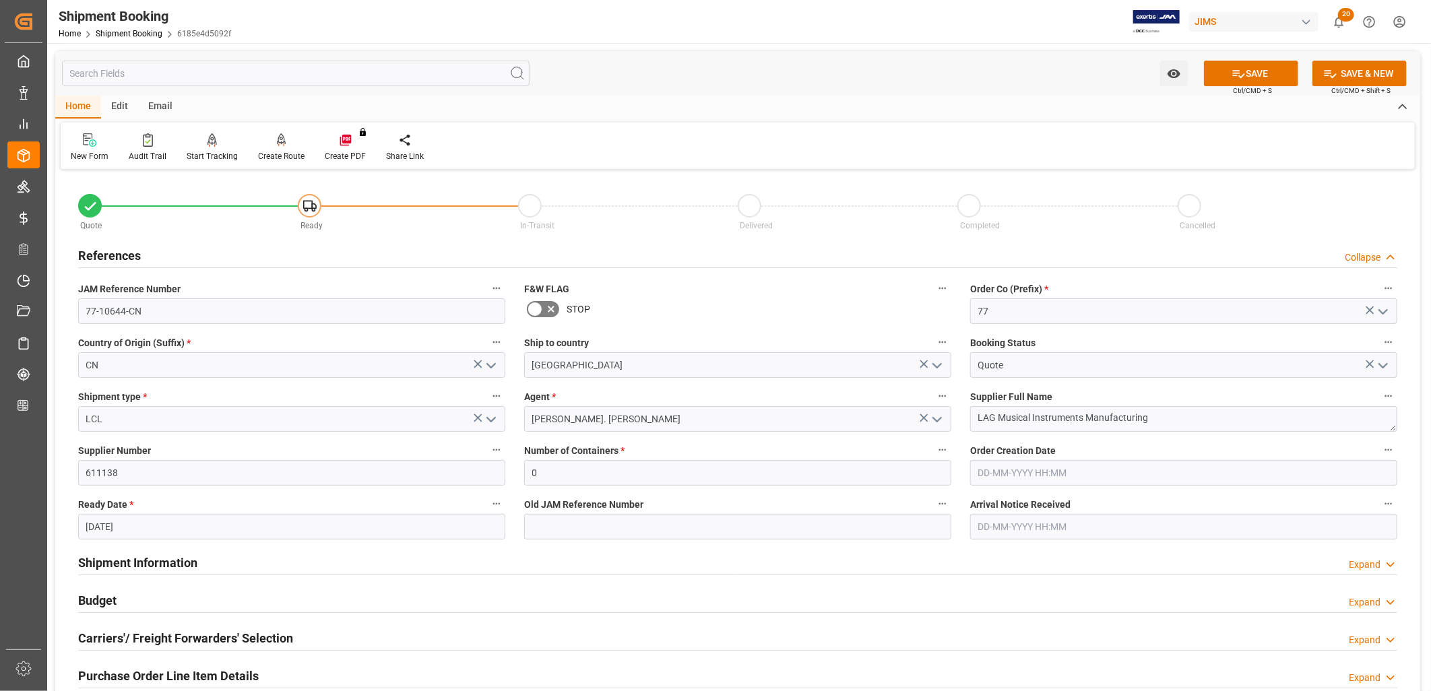
click at [496, 366] on icon "open menu" at bounding box center [491, 366] width 16 height 16
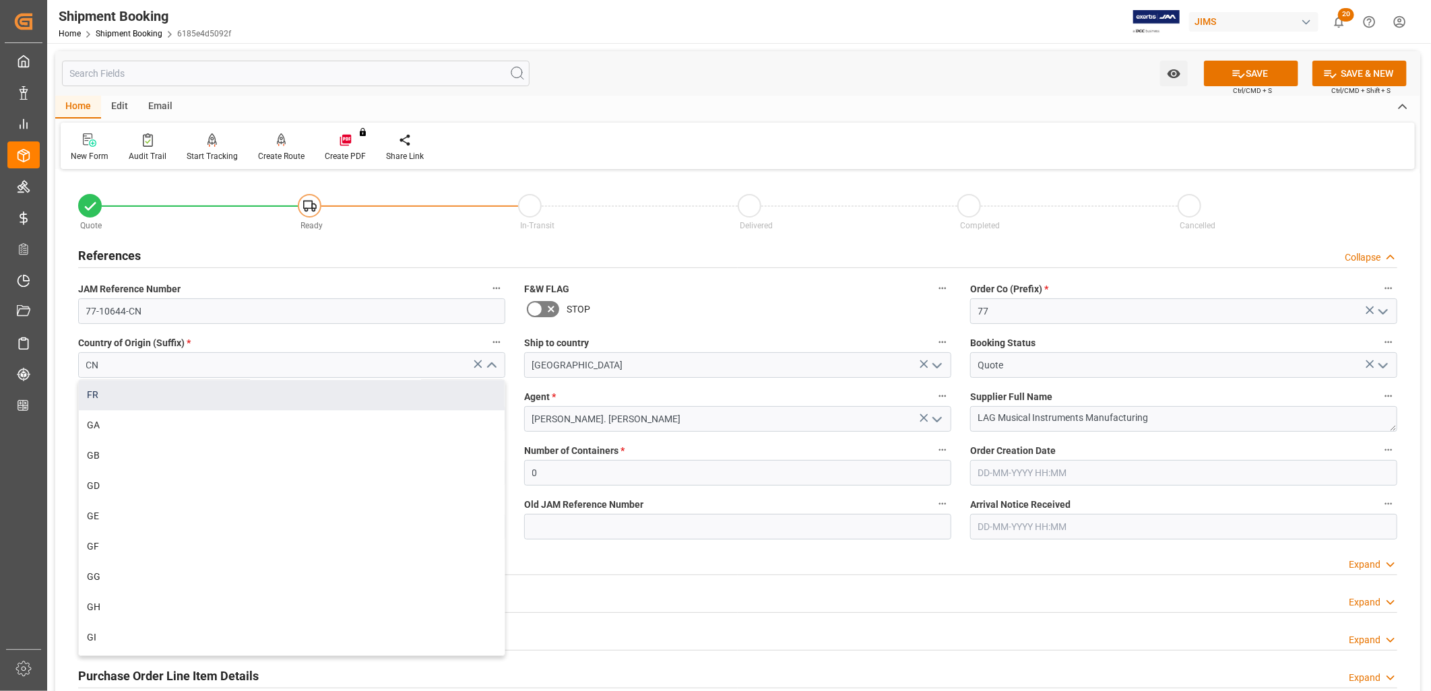
click at [97, 396] on div "FR" at bounding box center [292, 395] width 426 height 30
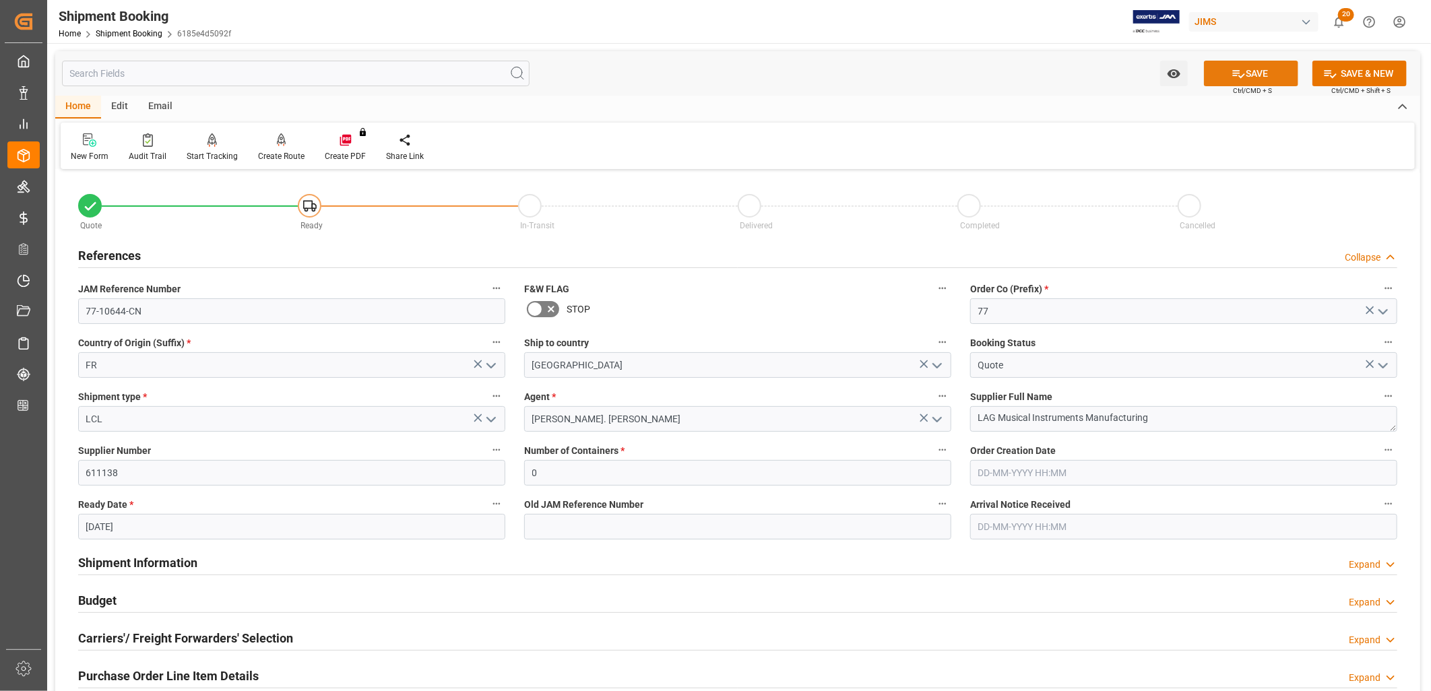
click at [1249, 73] on button "SAVE" at bounding box center [1251, 74] width 94 height 26
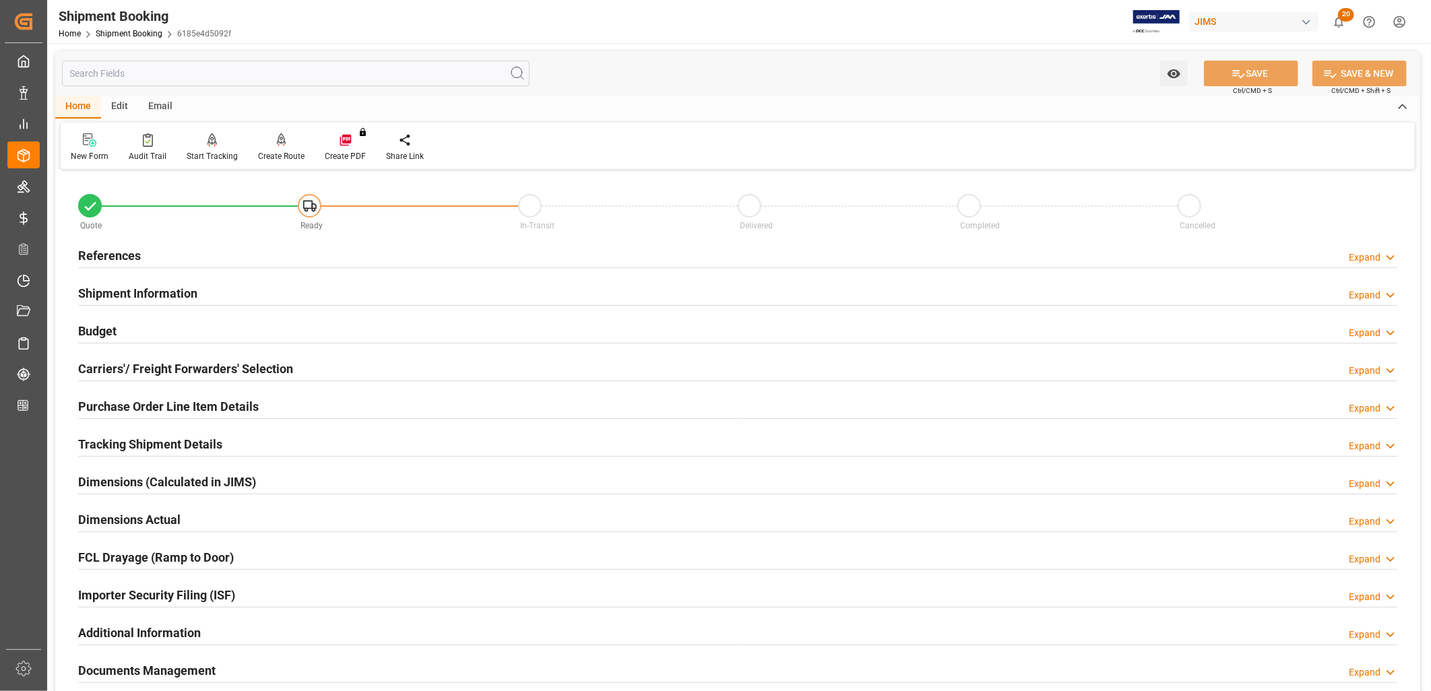
click at [123, 252] on h2 "References" at bounding box center [109, 256] width 63 height 18
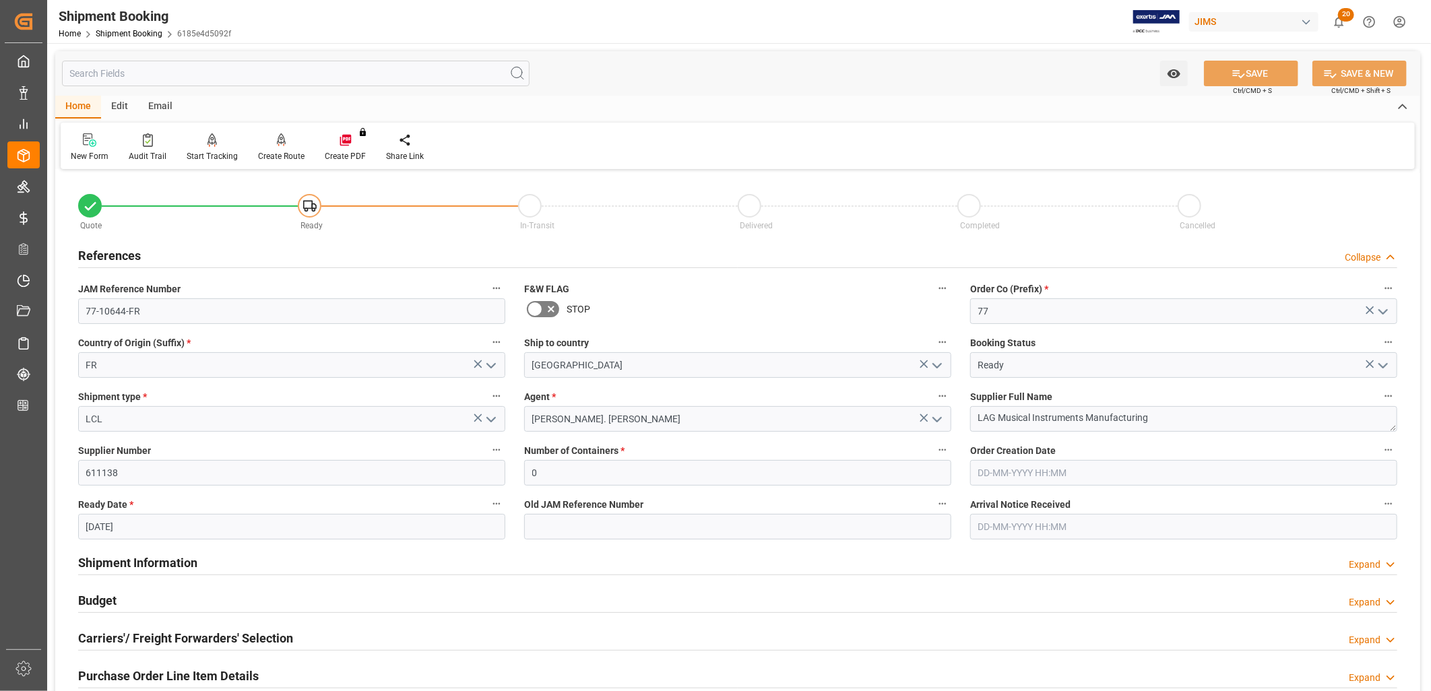
click at [493, 365] on icon "open menu" at bounding box center [491, 366] width 16 height 16
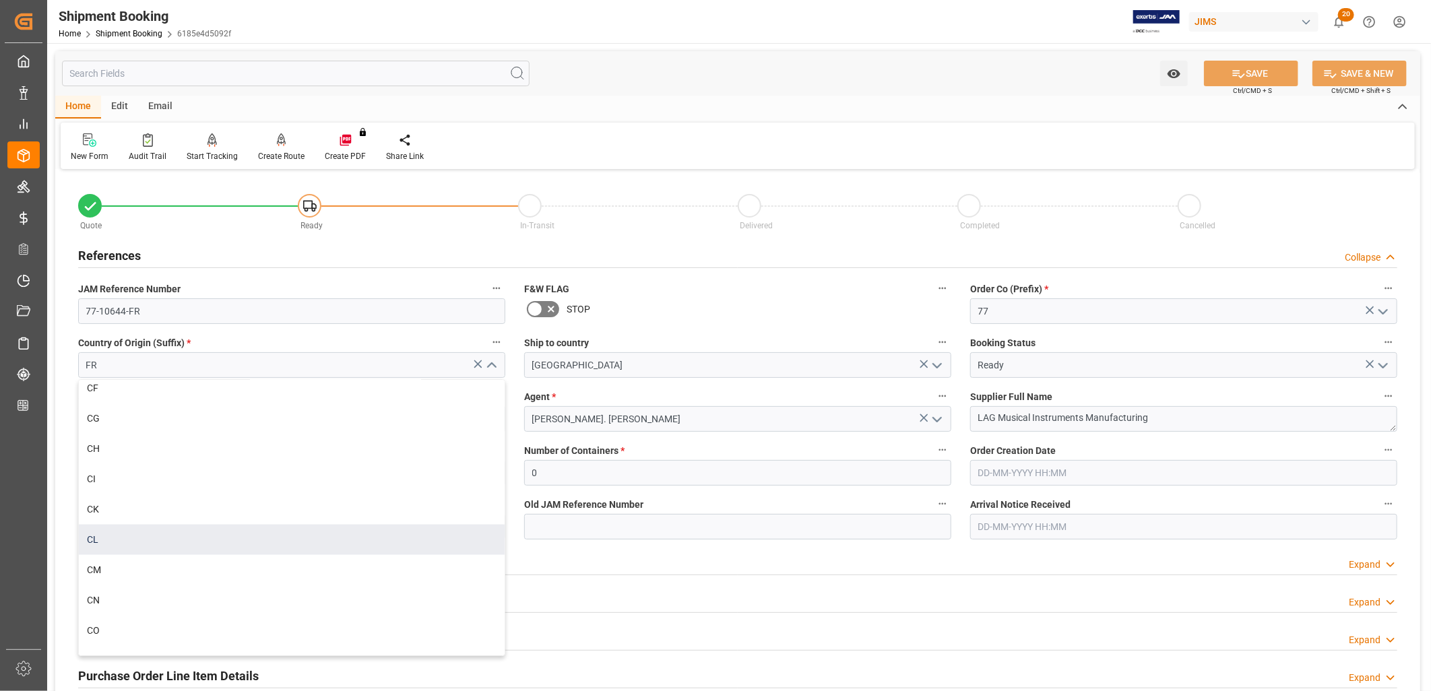
scroll to position [1348, 0]
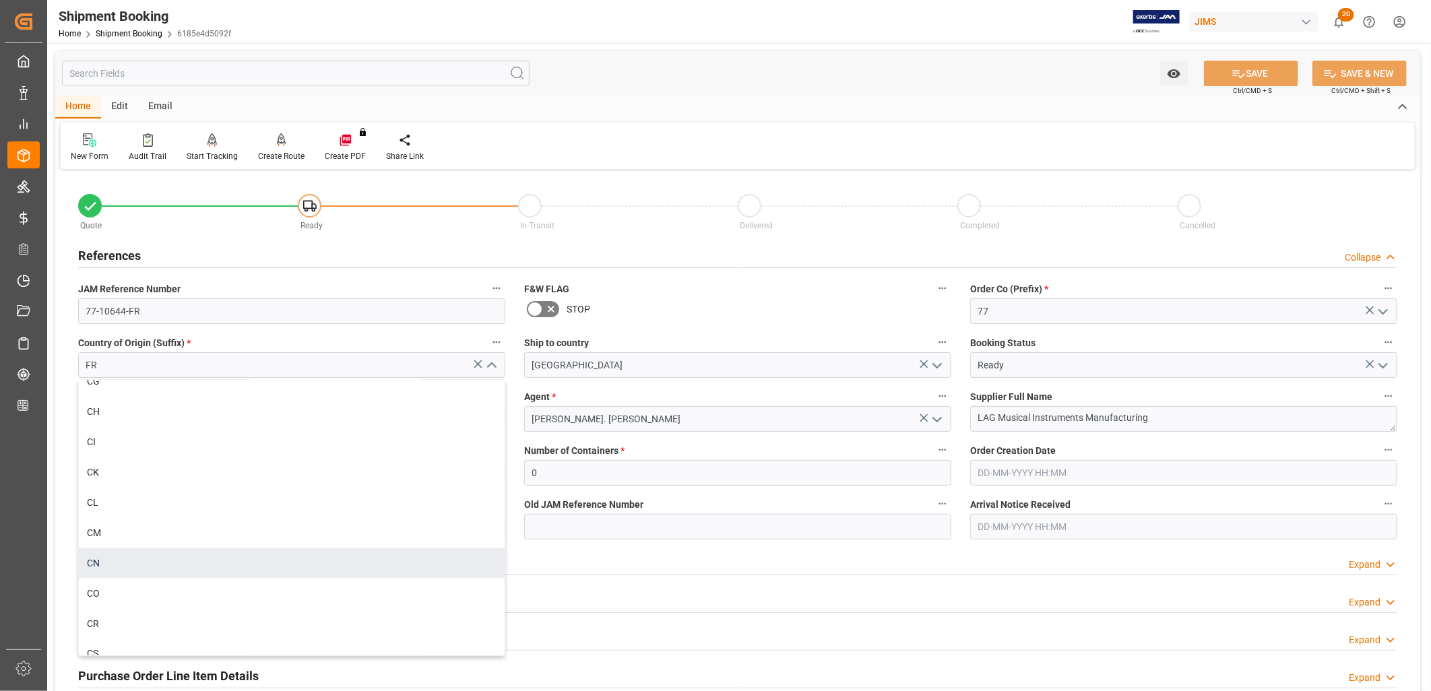
click at [89, 563] on div "CN" at bounding box center [292, 564] width 426 height 30
type input "CN"
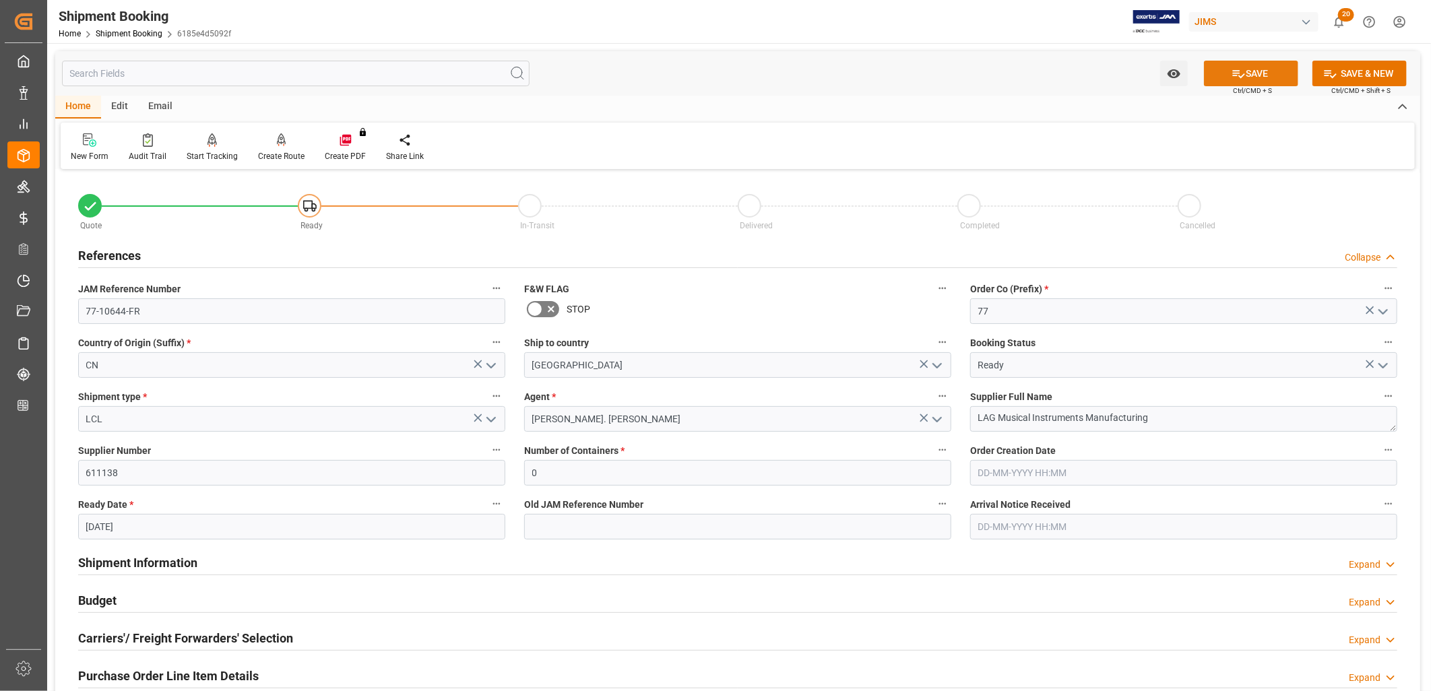
click at [1262, 75] on button "SAVE" at bounding box center [1251, 74] width 94 height 26
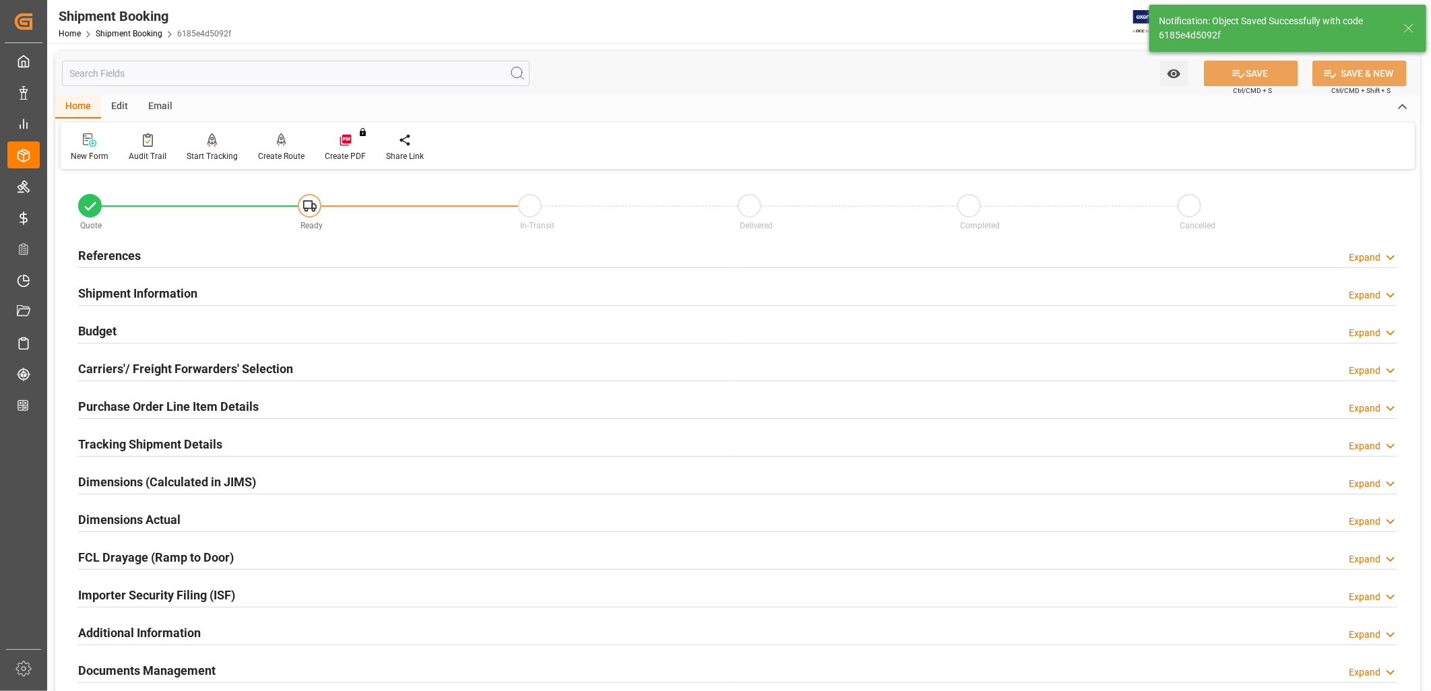
type input "77-10644-CN"
click at [117, 256] on h2 "References" at bounding box center [109, 256] width 63 height 18
